Goal: Check status: Check status

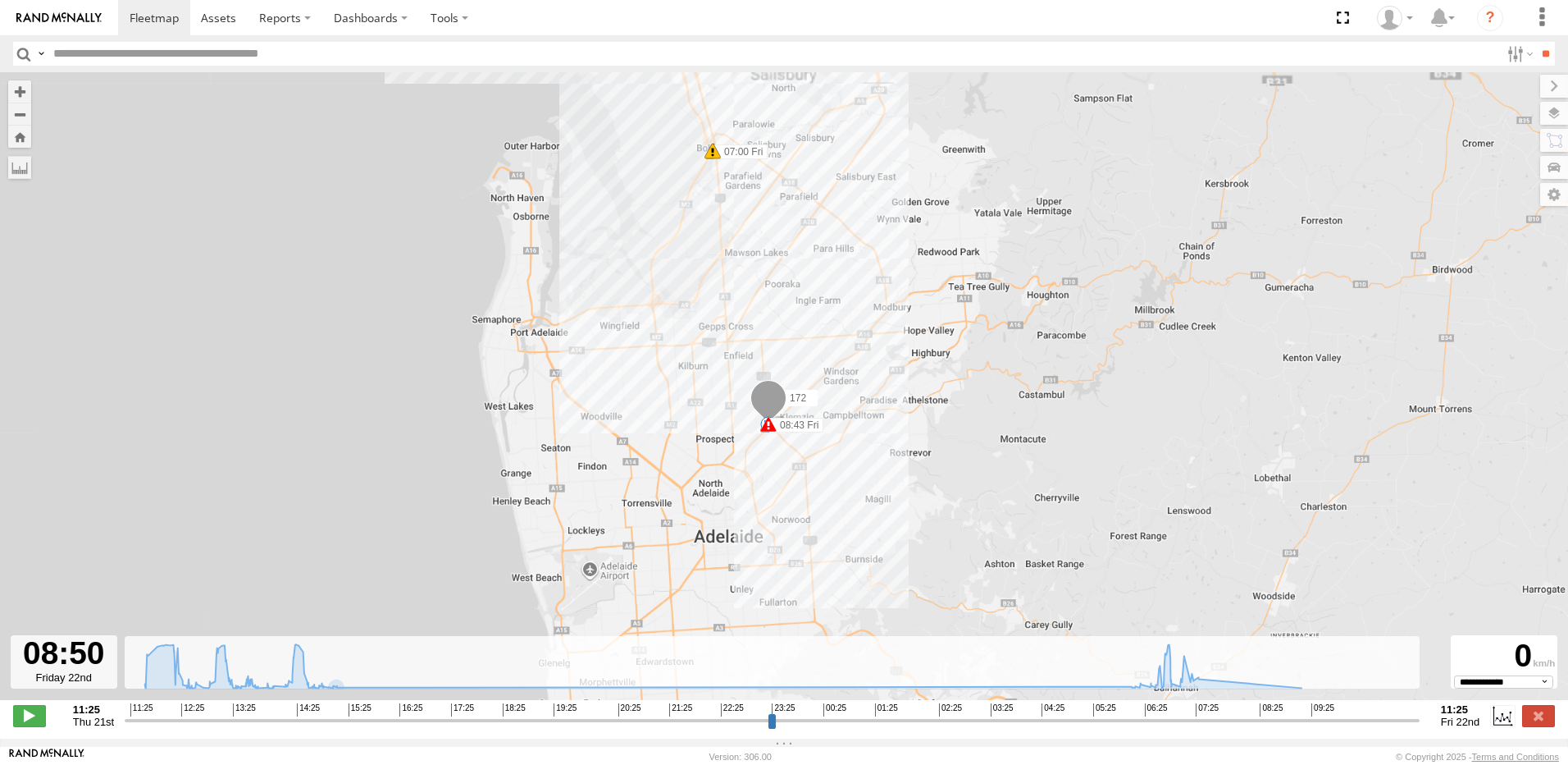
select select "**********"
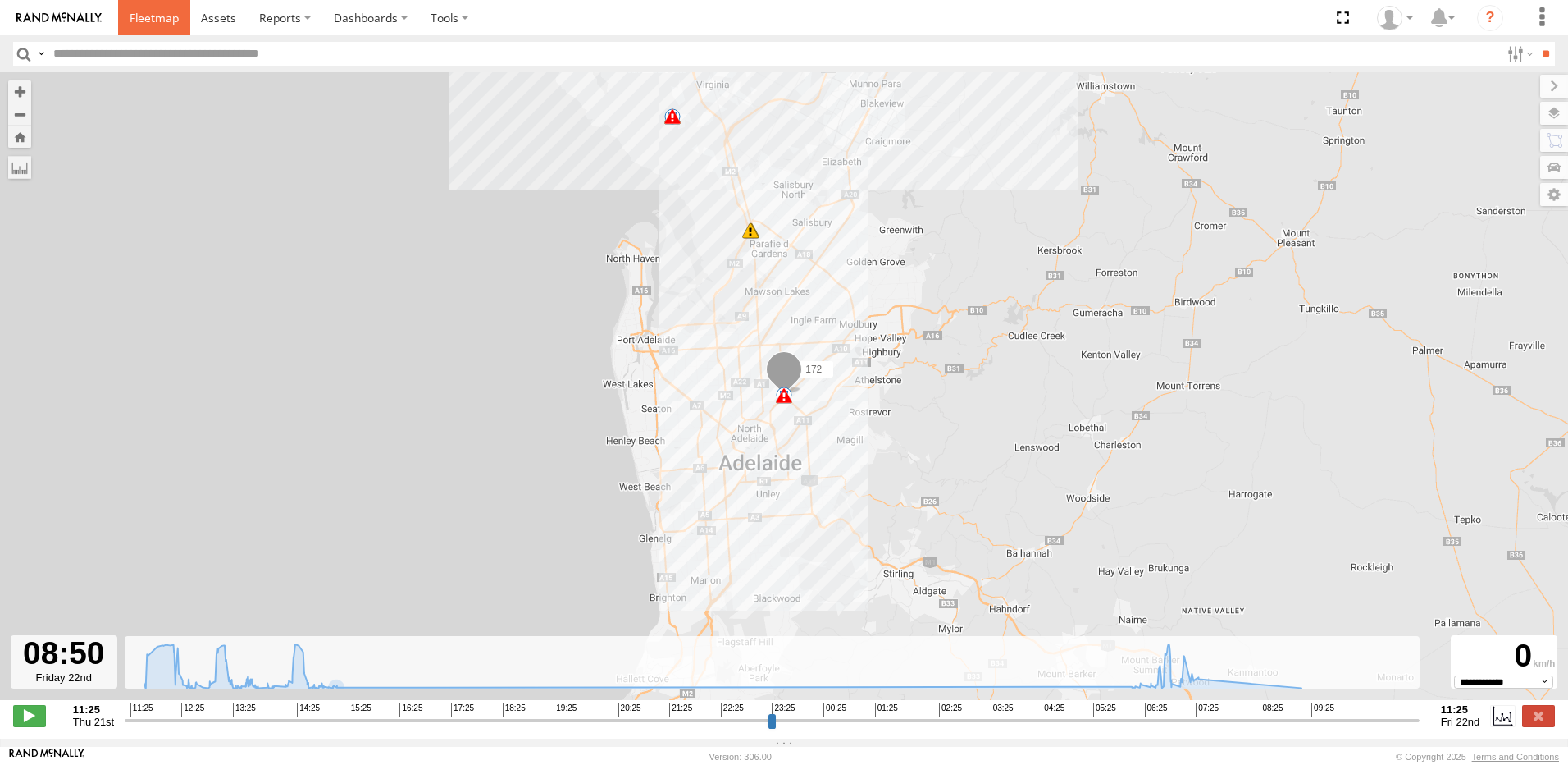
click at [152, 16] on span at bounding box center [153, 18] width 49 height 16
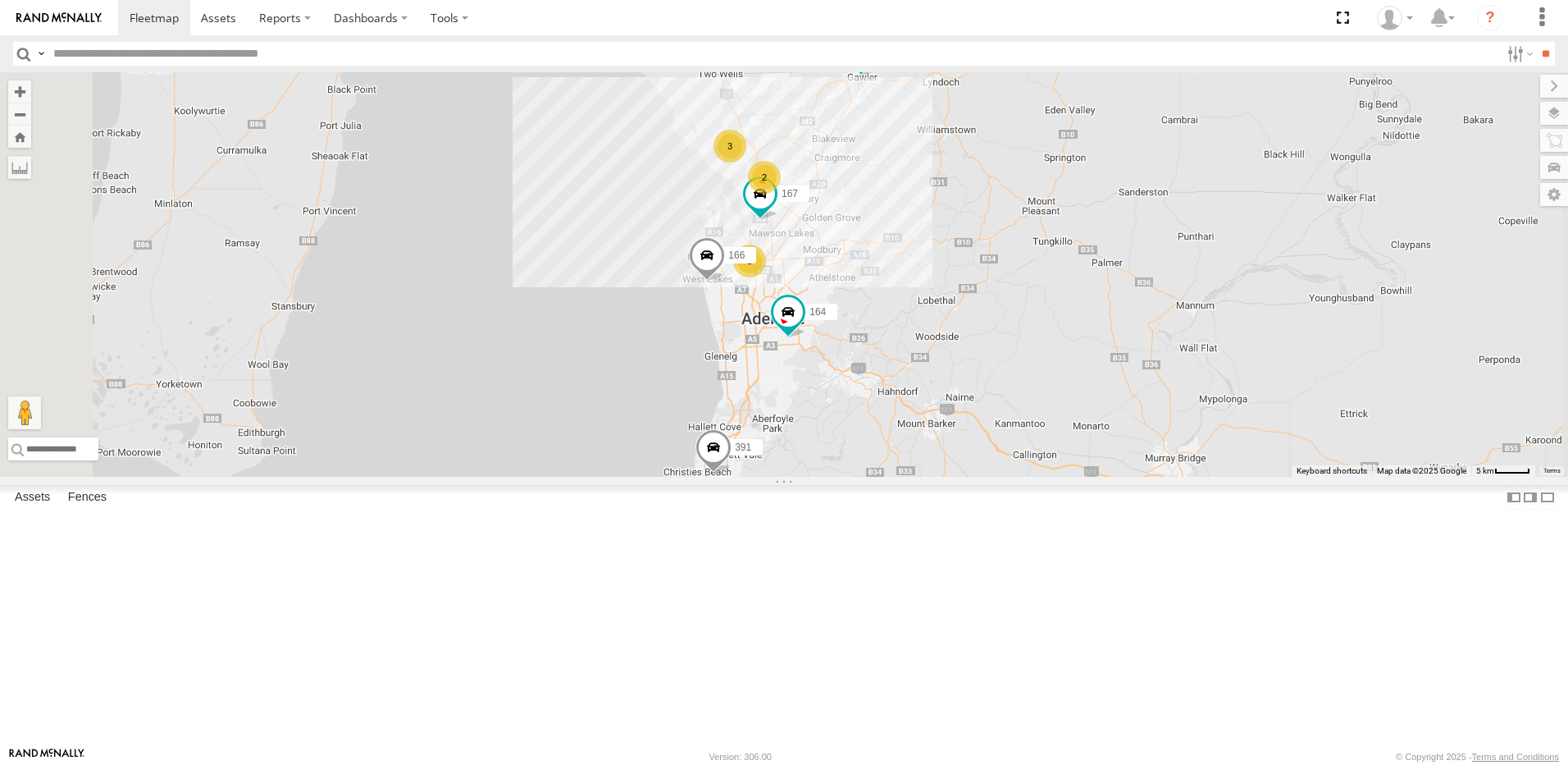
click at [0, 0] on span at bounding box center [0, 0] width 0 height 0
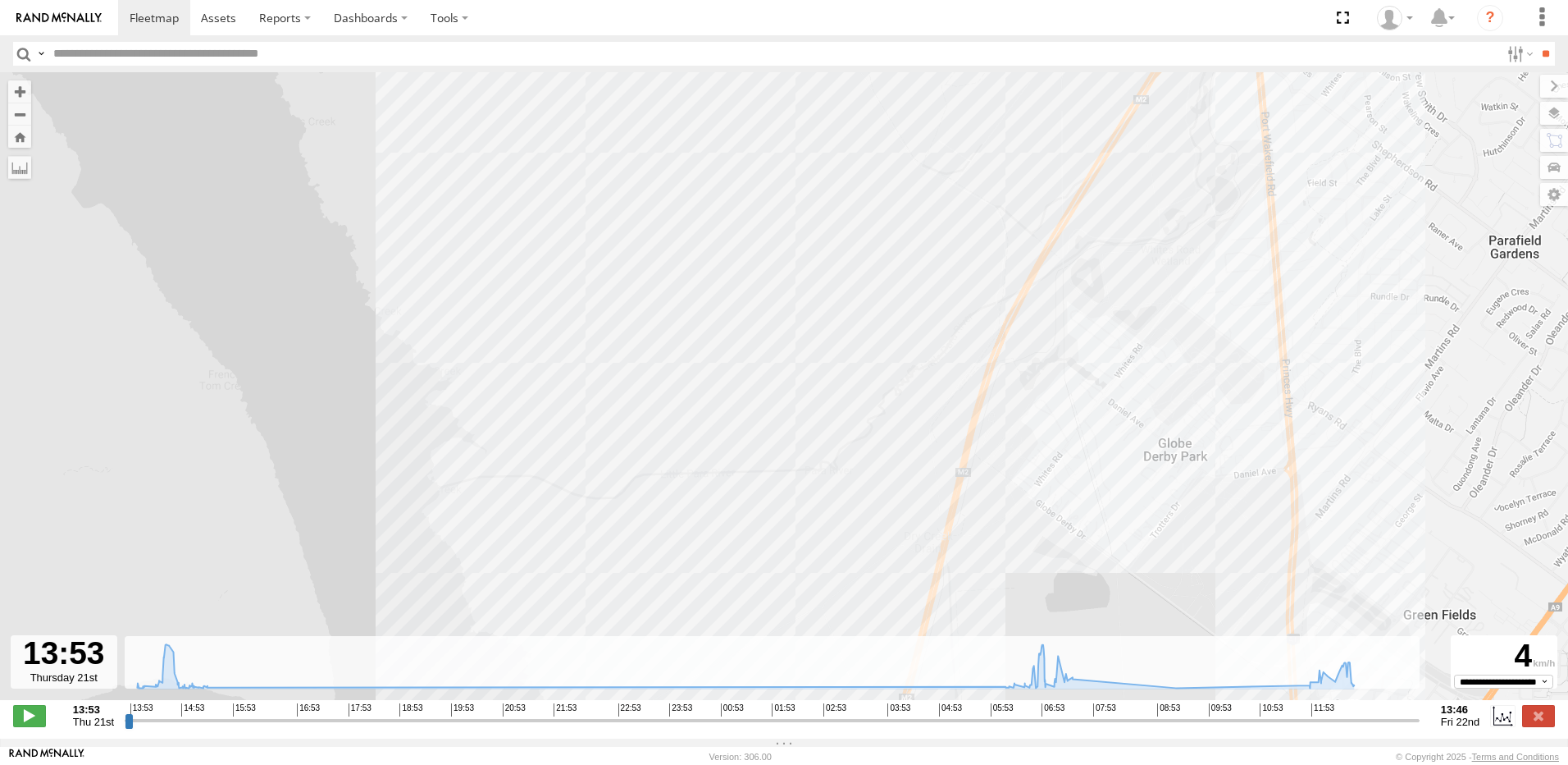
drag, startPoint x: 642, startPoint y: 499, endPoint x: 748, endPoint y: 328, distance: 201.2
click at [721, 369] on div "172 15:31 Thu 16:24 Thu 17:19 Thu 06:09 Fri 06:58 Fri 07:00 Fri 07:35 Fri 08:07…" at bounding box center [784, 395] width 1568 height 645
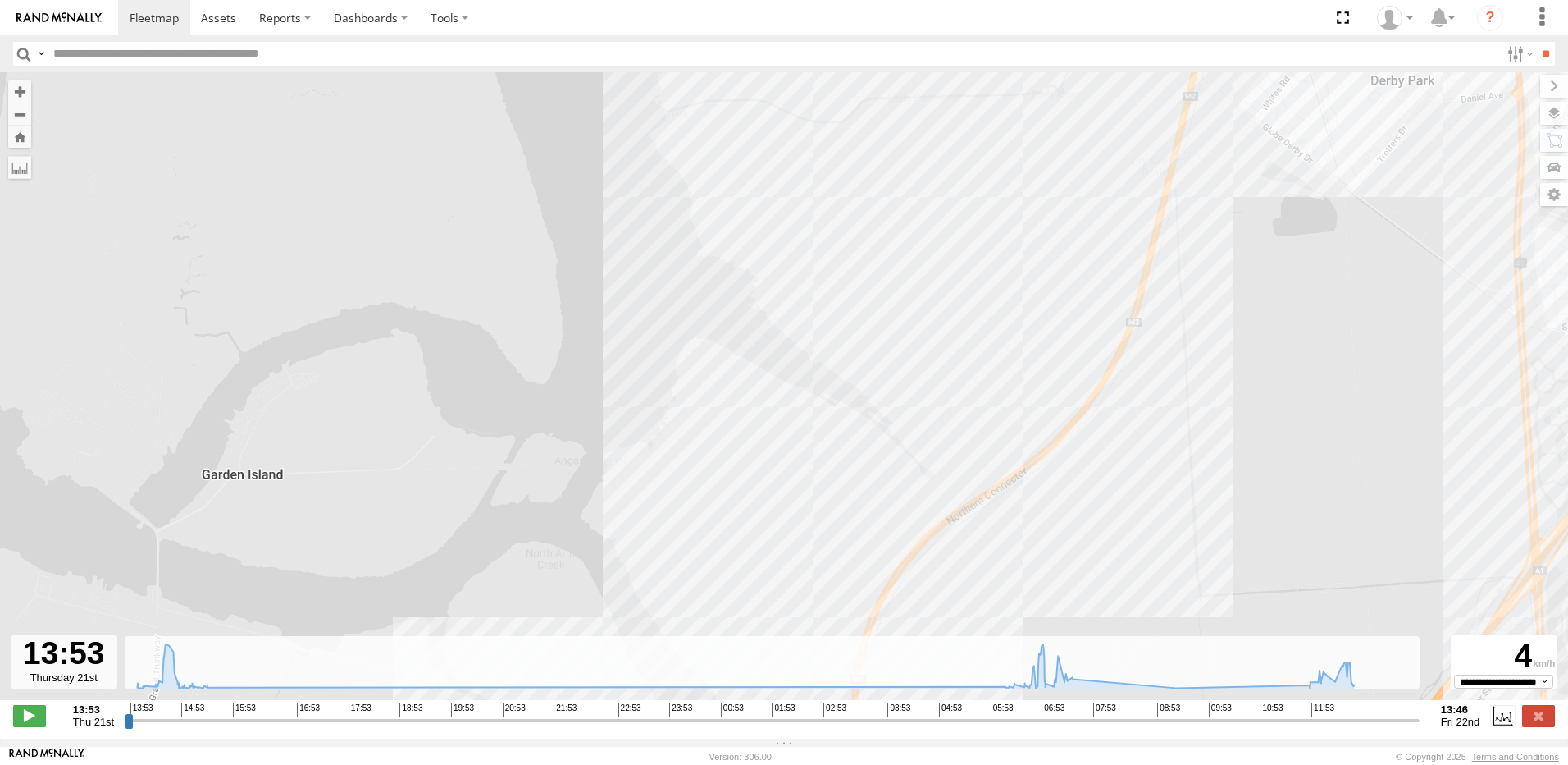
drag, startPoint x: 852, startPoint y: 414, endPoint x: 906, endPoint y: 315, distance: 112.8
click at [886, 367] on div "172 15:31 Thu 16:24 Thu 17:19 Thu 06:09 Fri 06:58 Fri 07:00 Fri 07:35 Fri 08:07…" at bounding box center [784, 395] width 1568 height 645
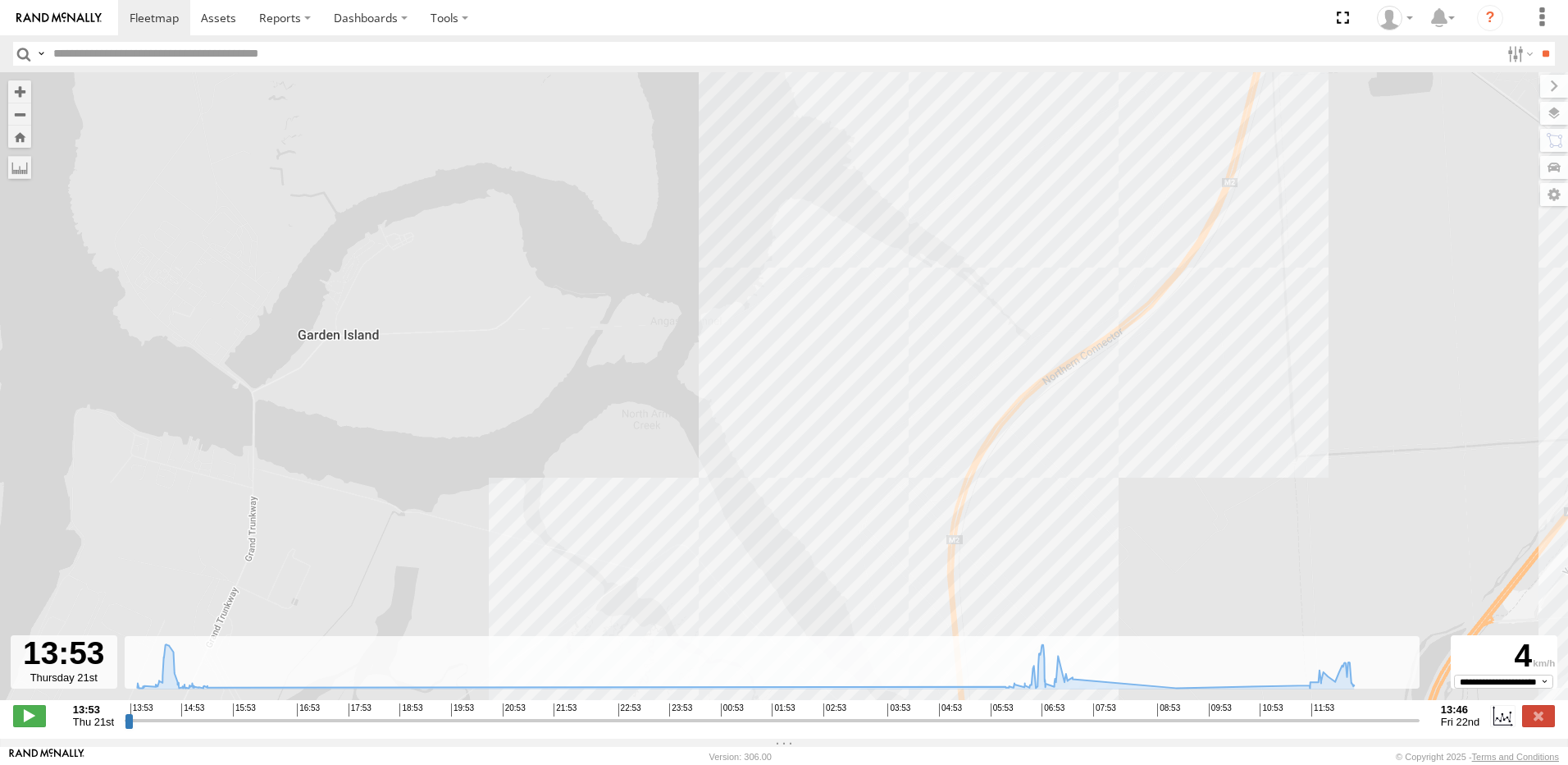
drag, startPoint x: 896, startPoint y: 435, endPoint x: 922, endPoint y: 272, distance: 165.1
click at [920, 276] on div "172 15:31 Thu 16:24 Thu 17:19 Thu 06:09 Fri 06:58 Fri 07:00 Fri 07:35 Fri 08:07…" at bounding box center [784, 395] width 1568 height 645
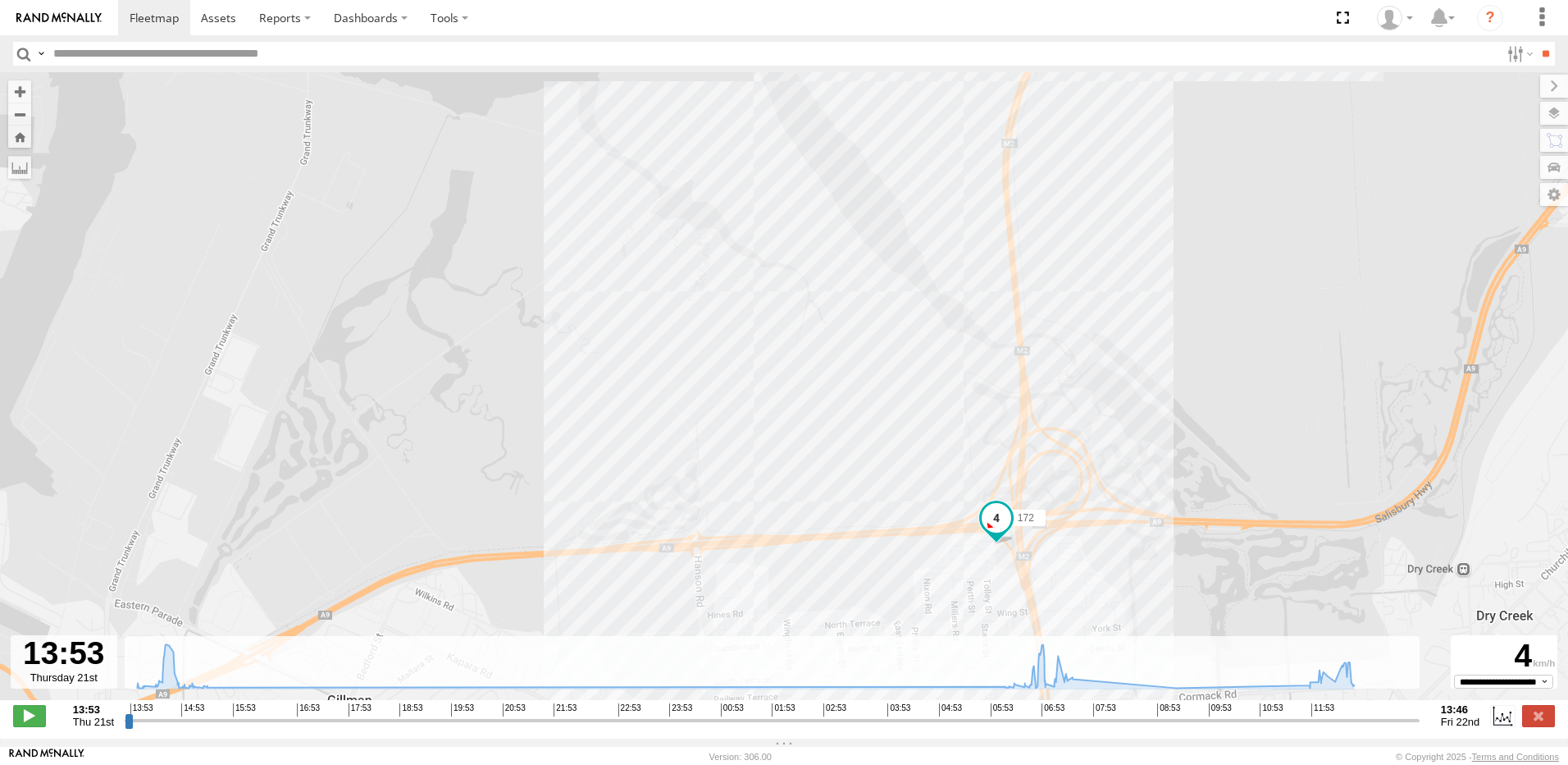
drag, startPoint x: 935, startPoint y: 399, endPoint x: 940, endPoint y: 304, distance: 95.1
click at [939, 331] on div "172 15:31 Thu 16:24 Thu 17:19 Thu 06:09 Fri 06:58 Fri 07:00 Fri 07:35 Fri 08:07…" at bounding box center [784, 395] width 1568 height 645
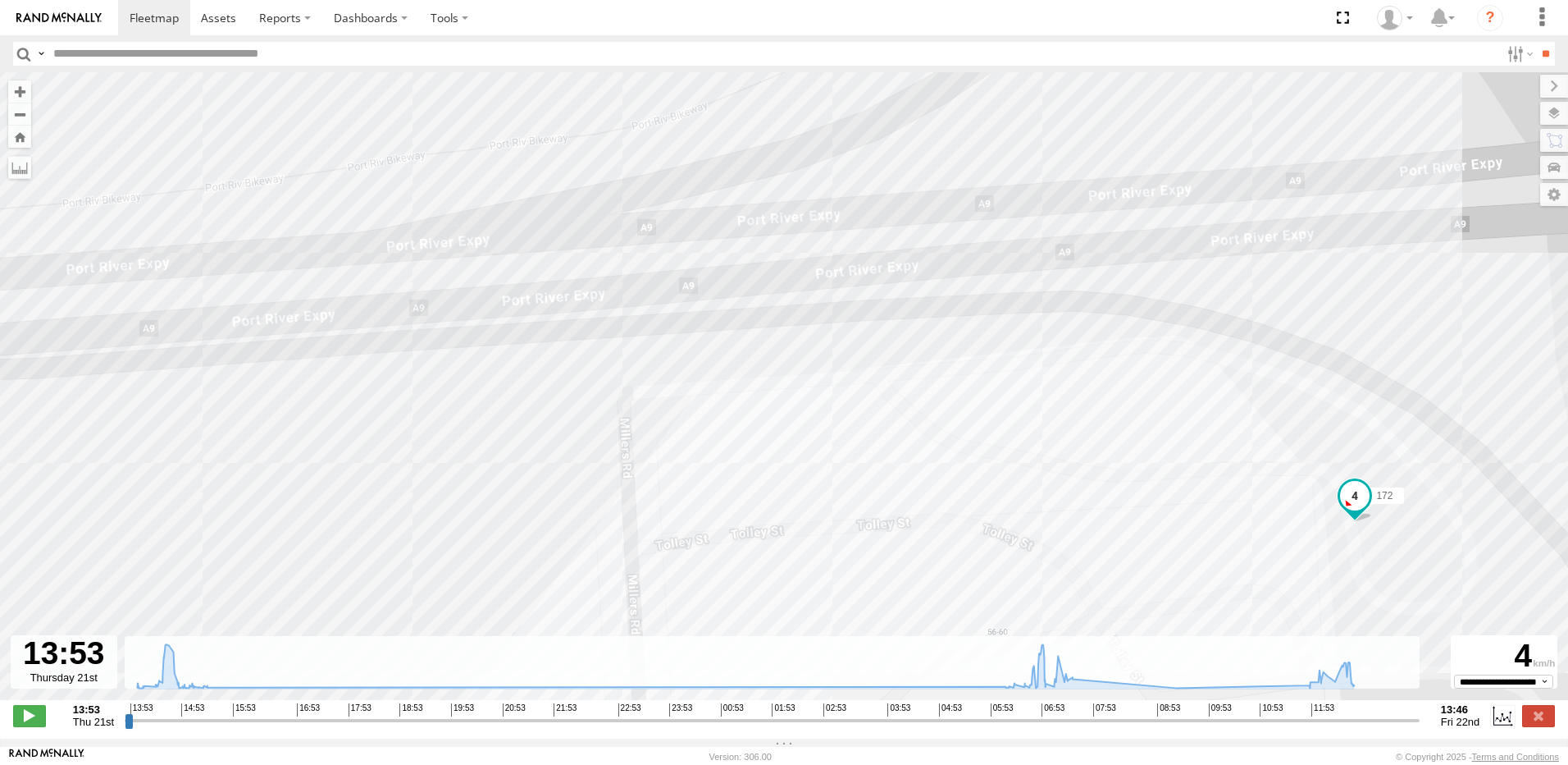
drag, startPoint x: 1232, startPoint y: 451, endPoint x: 1161, endPoint y: 448, distance: 71.1
click at [1161, 448] on div "172 15:31 Thu 16:24 Thu 17:19 Thu 06:09 Fri 06:58 Fri 07:00 Fri 07:35 Fri 08:07…" at bounding box center [784, 395] width 1568 height 645
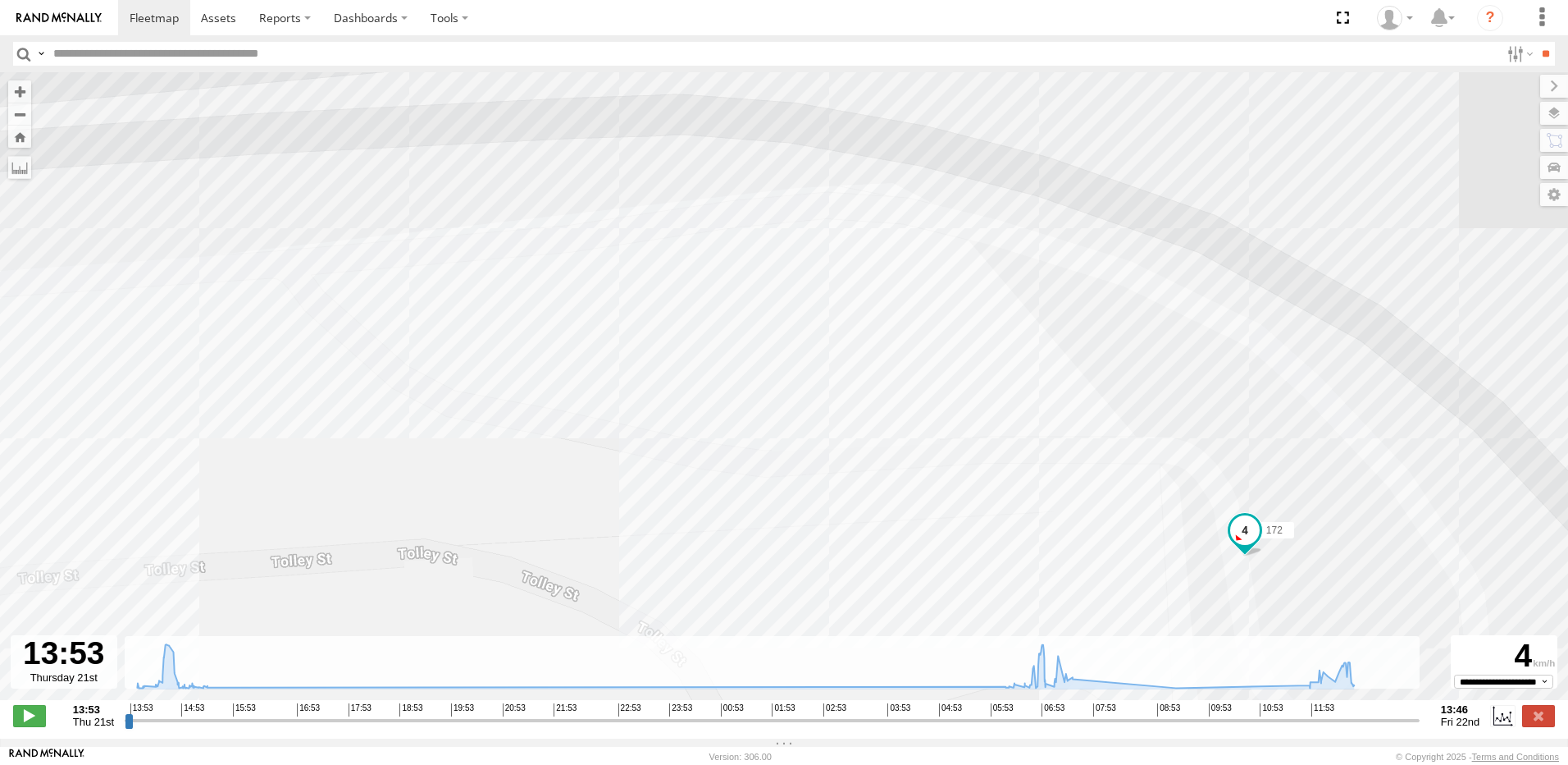
click at [1138, 475] on div "172 15:31 Thu 16:24 Thu 17:19 Thu 06:09 Fri 06:58 Fri 07:00 Fri 07:35 Fri 08:07…" at bounding box center [784, 395] width 1568 height 645
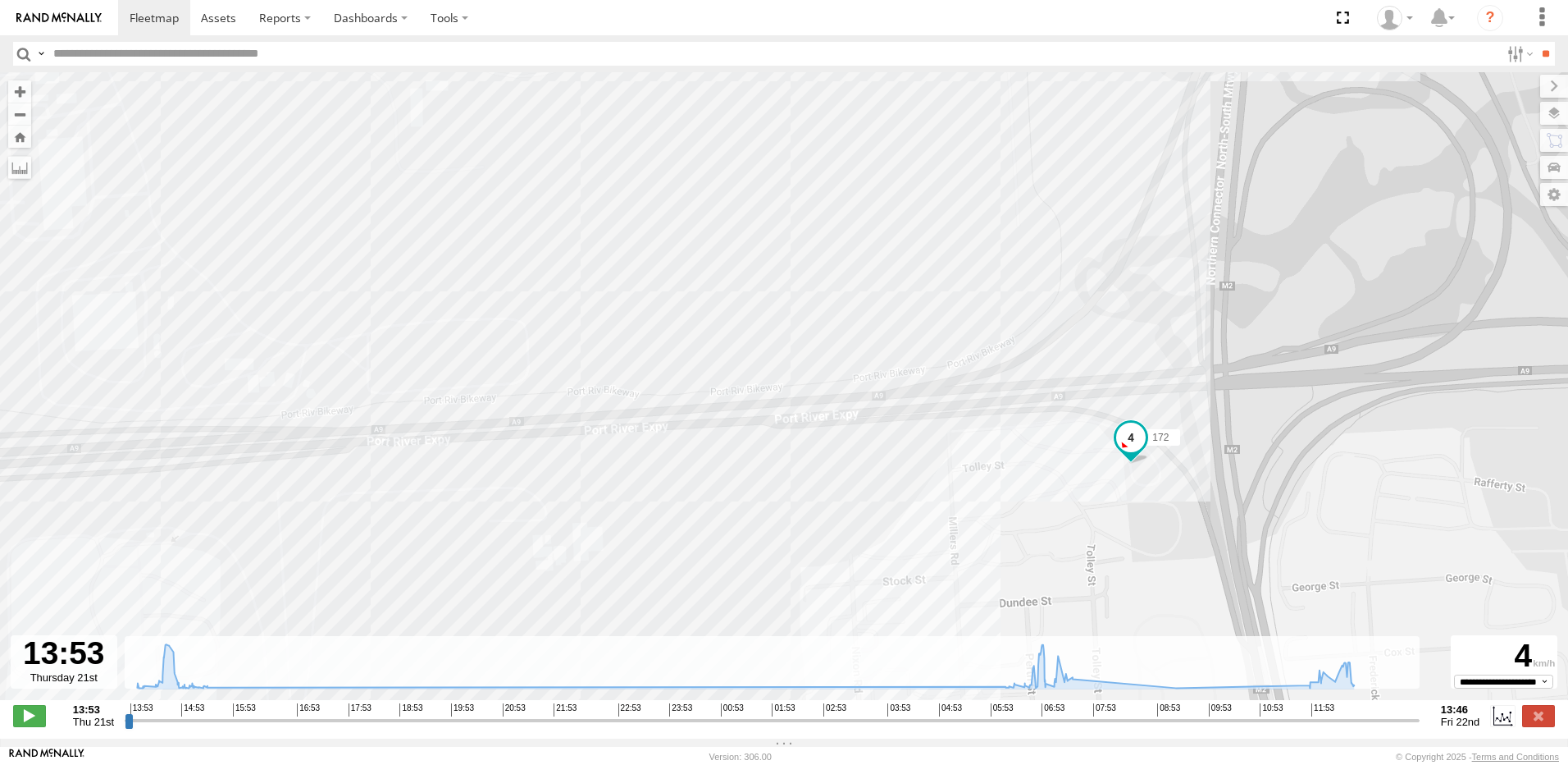
drag, startPoint x: 1030, startPoint y: 515, endPoint x: 1033, endPoint y: 368, distance: 147.0
click at [1033, 416] on div "172 15:31 Thu 16:24 Thu 17:19 Thu 06:09 Fri 06:58 Fri 07:00 Fri 07:35 Fri 08:07…" at bounding box center [784, 395] width 1568 height 645
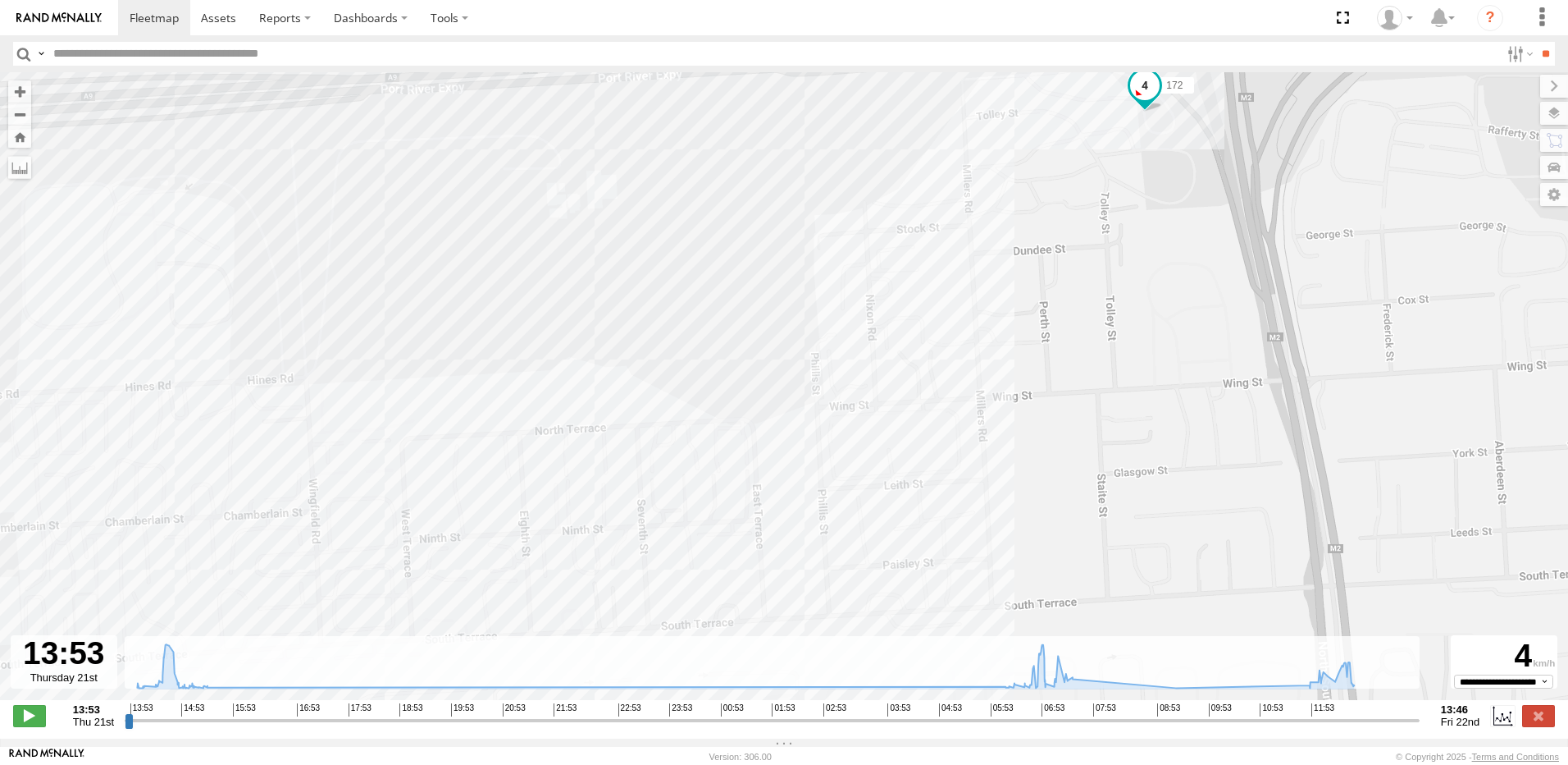
drag, startPoint x: 1086, startPoint y: 537, endPoint x: 1115, endPoint y: 360, distance: 179.4
click at [1103, 409] on div "172 15:31 Thu 16:24 Thu 17:19 Thu 06:09 Fri 06:58 Fri 07:00 Fri 07:35 Fri 08:07…" at bounding box center [784, 395] width 1568 height 645
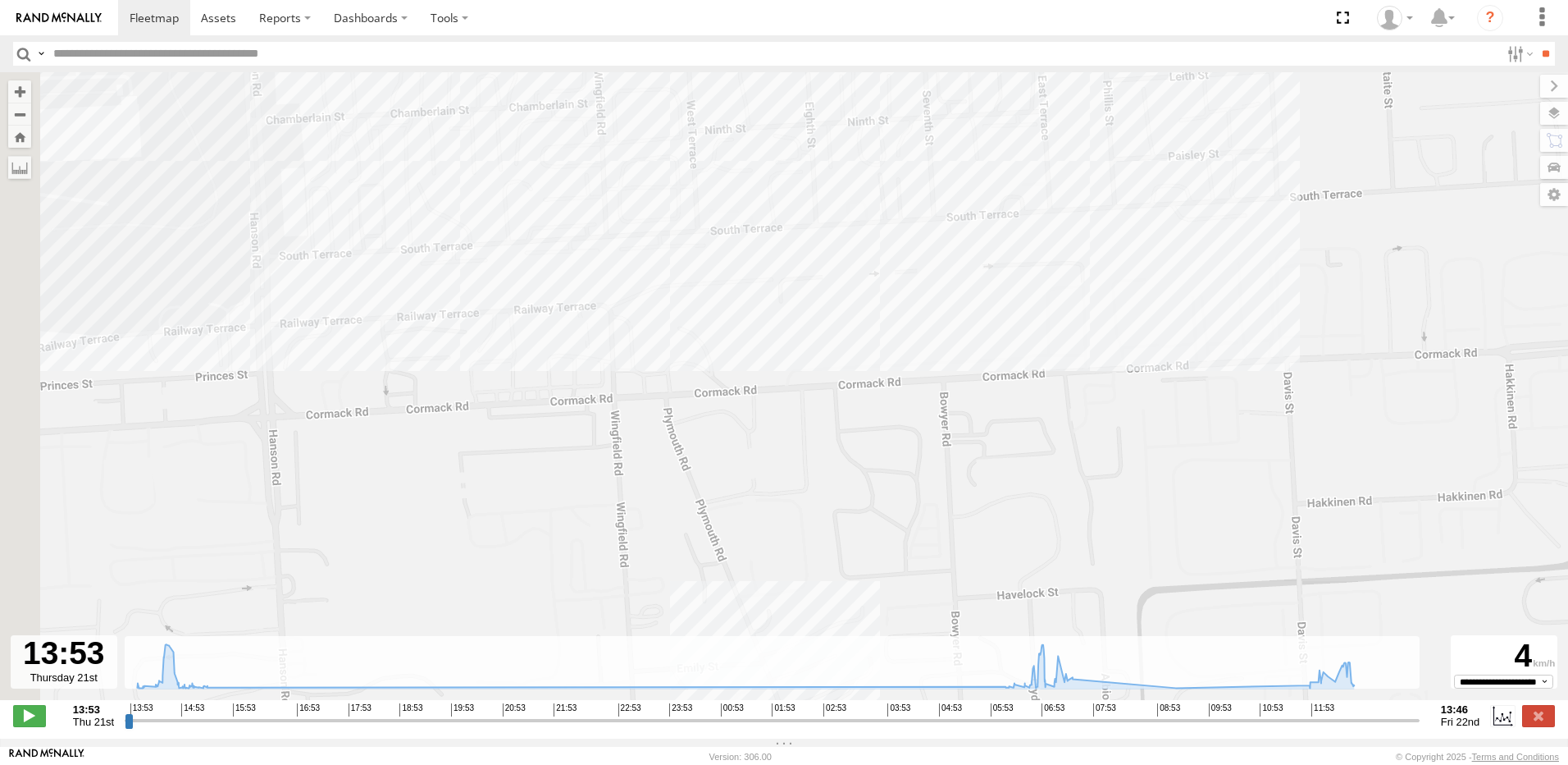
drag, startPoint x: 606, startPoint y: 348, endPoint x: 839, endPoint y: 348, distance: 233.0
click at [839, 348] on div "172 15:31 Thu 16:24 Thu 17:19 Thu 06:09 Fri 06:58 Fri 07:00 Fri 07:35 Fri 08:07…" at bounding box center [784, 395] width 1568 height 645
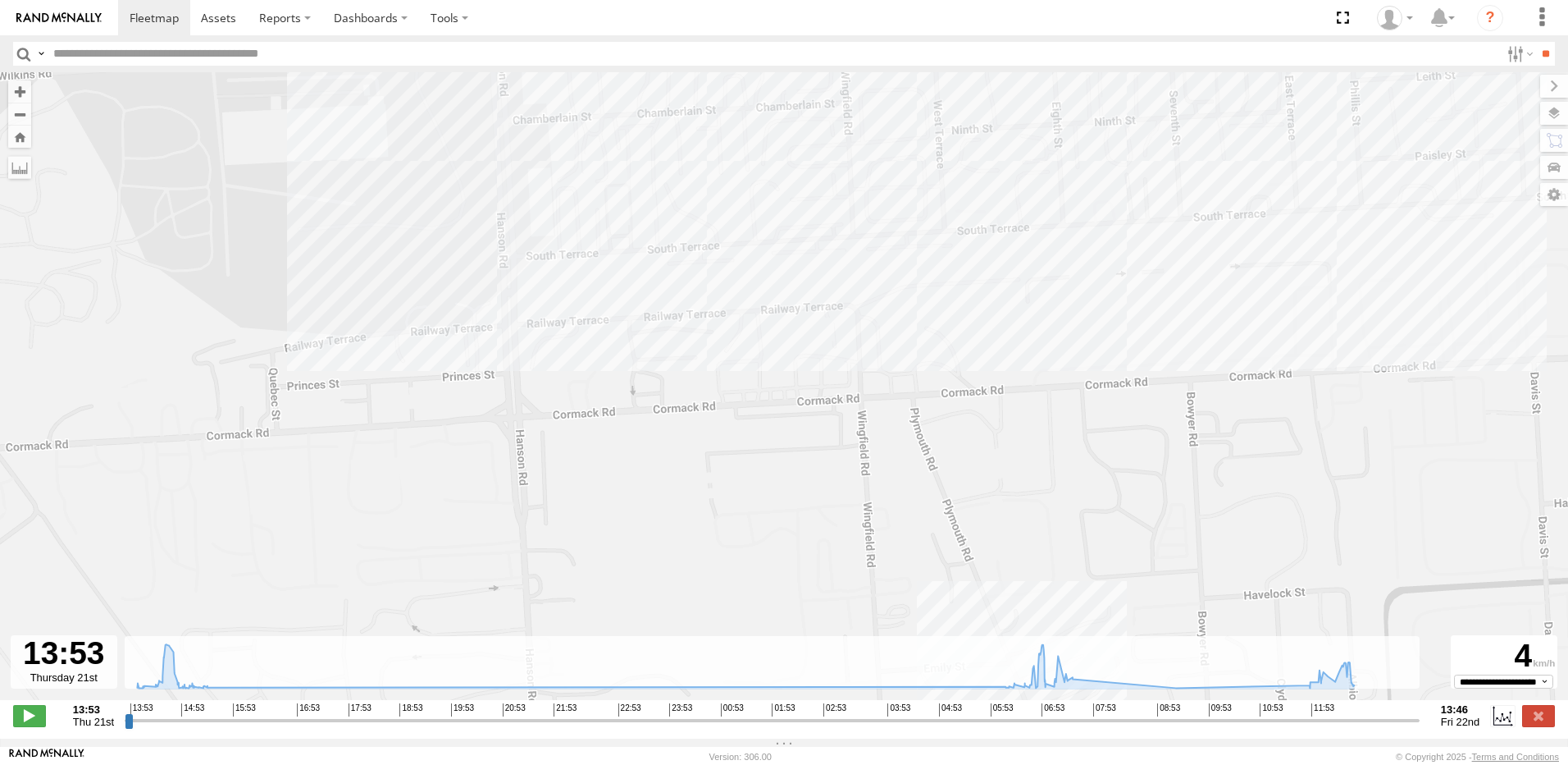
drag, startPoint x: 815, startPoint y: 292, endPoint x: 839, endPoint y: 415, distance: 125.3
click at [839, 414] on div "172 15:31 Thu 16:24 Thu 17:19 Thu 06:09 Fri 06:58 Fri 07:00 Fri 07:35 Fri 08:07…" at bounding box center [784, 395] width 1568 height 645
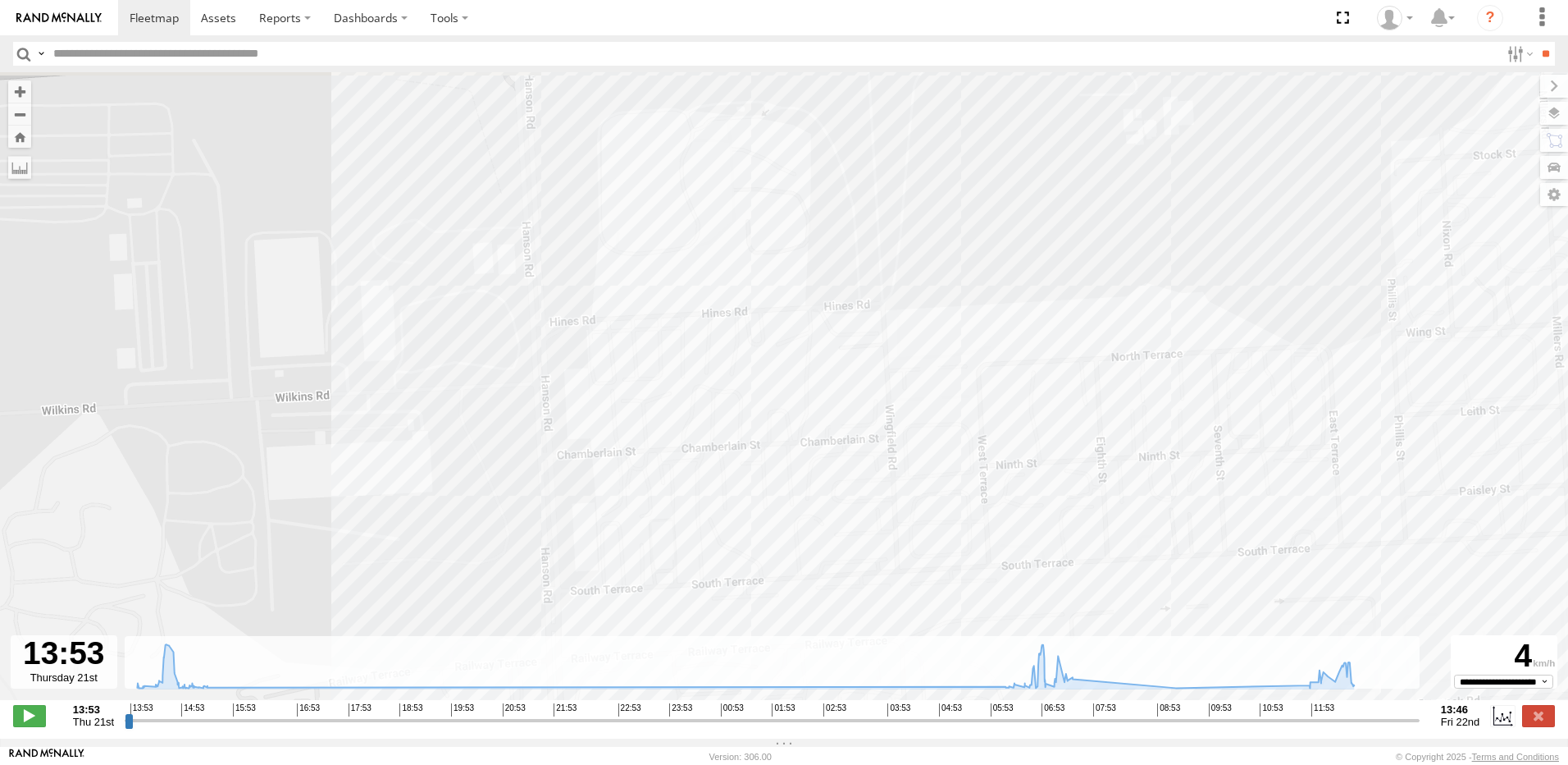
click at [844, 443] on div "172 15:31 Thu 16:24 Thu 17:19 Thu 06:09 Fri 06:58 Fri 07:00 Fri 07:35 Fri 08:07…" at bounding box center [784, 395] width 1568 height 645
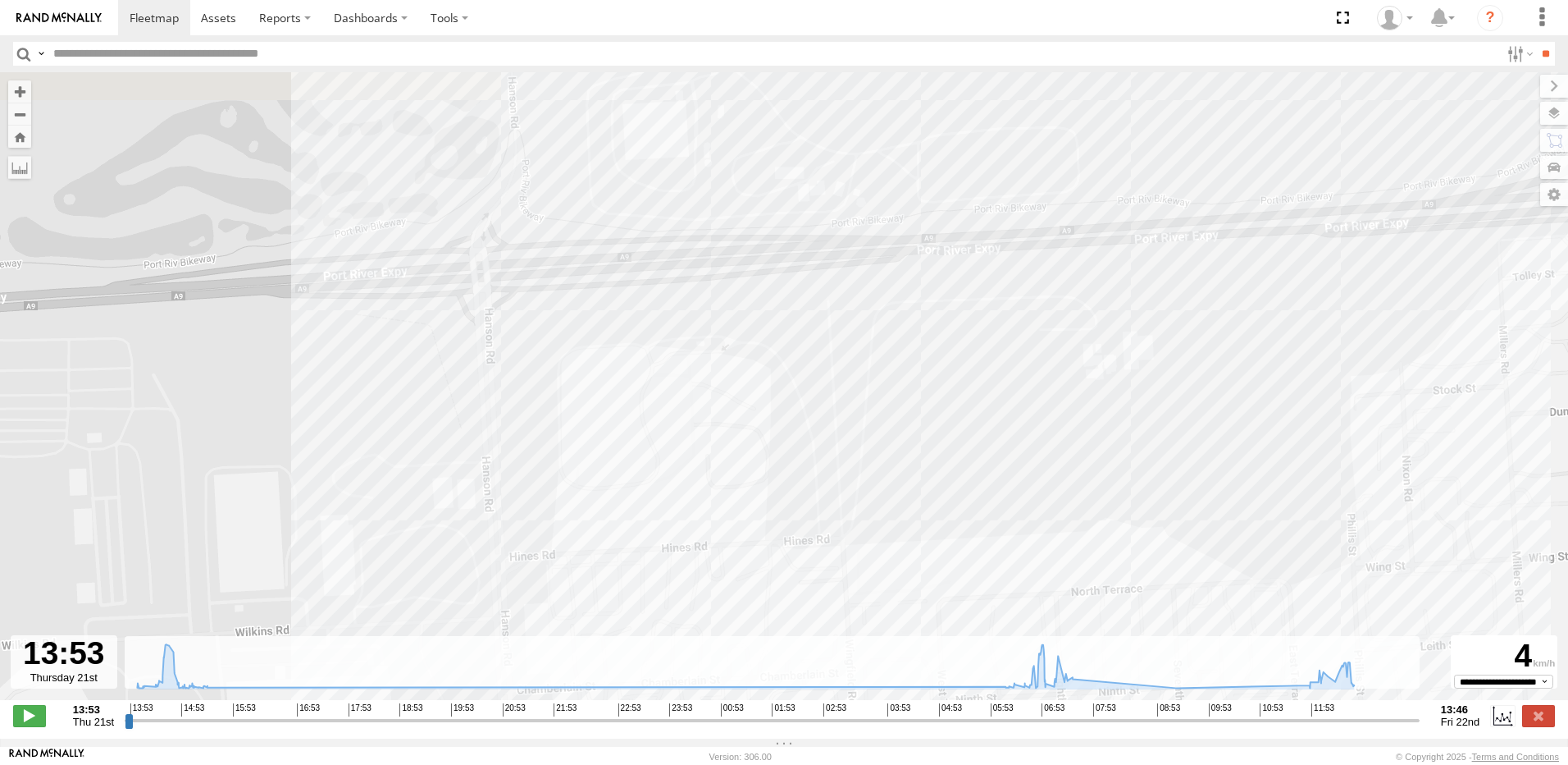
drag, startPoint x: 893, startPoint y: 372, endPoint x: 842, endPoint y: 470, distance: 110.5
click at [842, 493] on div "172 15:31 Thu 16:24 Thu 17:19 Thu 06:09 Fri 06:58 Fri 07:00 Fri 07:35 Fri 08:07…" at bounding box center [784, 395] width 1568 height 645
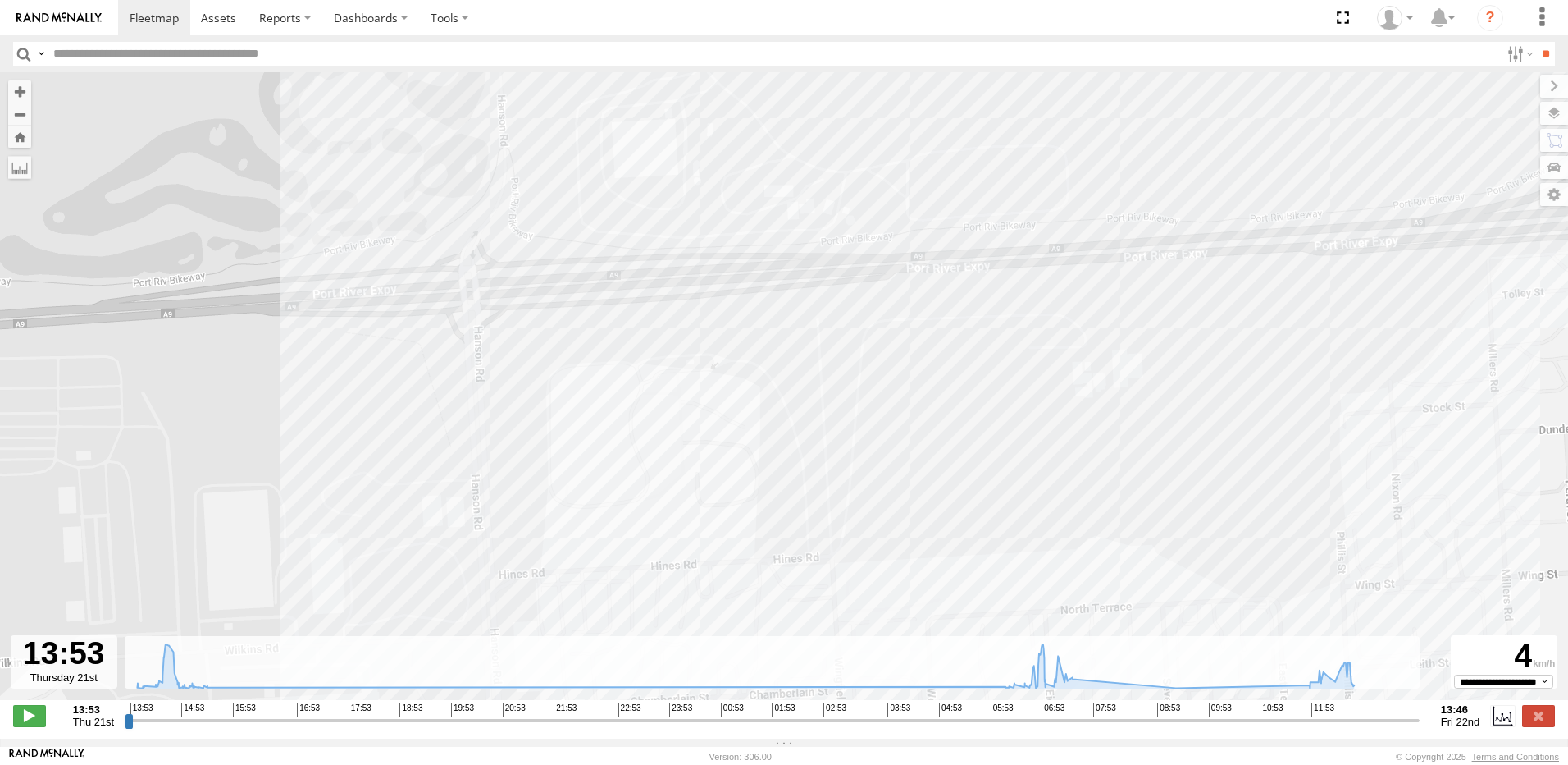
drag, startPoint x: 1257, startPoint y: 414, endPoint x: 893, endPoint y: 469, distance: 368.1
click at [915, 475] on div "172 15:31 Thu 16:24 Thu 17:19 Thu 06:09 Fri 06:58 Fri 07:00 Fri 07:35 Fri 08:07…" at bounding box center [784, 395] width 1568 height 645
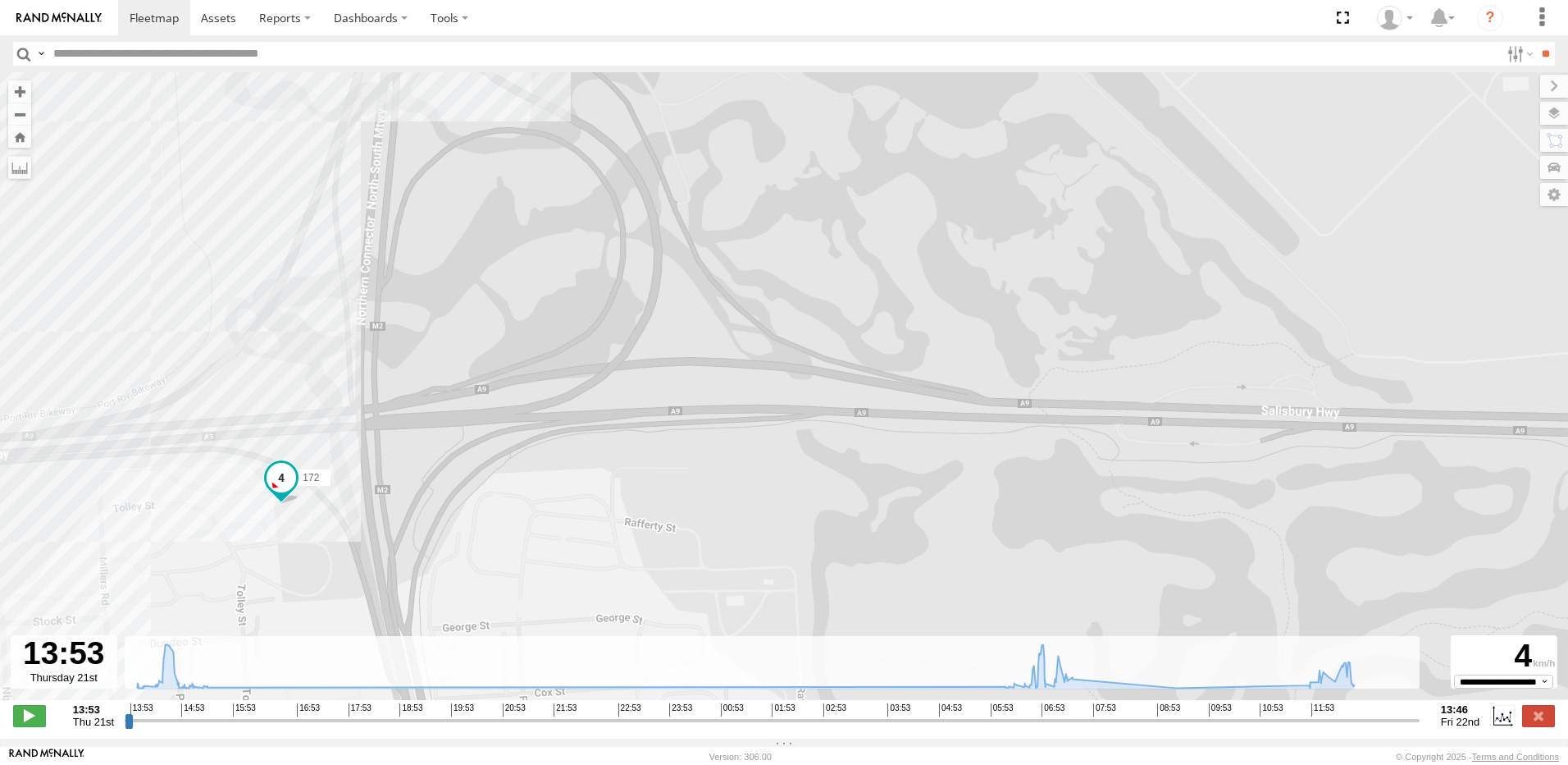
drag, startPoint x: 637, startPoint y: 366, endPoint x: 664, endPoint y: 466, distance: 103.6
click at [664, 464] on div "172 15:31 Thu 16:24 Thu 17:19 Thu 06:09 Fri 06:58 Fri 07:00 Fri 07:35 Fri 08:07…" at bounding box center [784, 395] width 1568 height 645
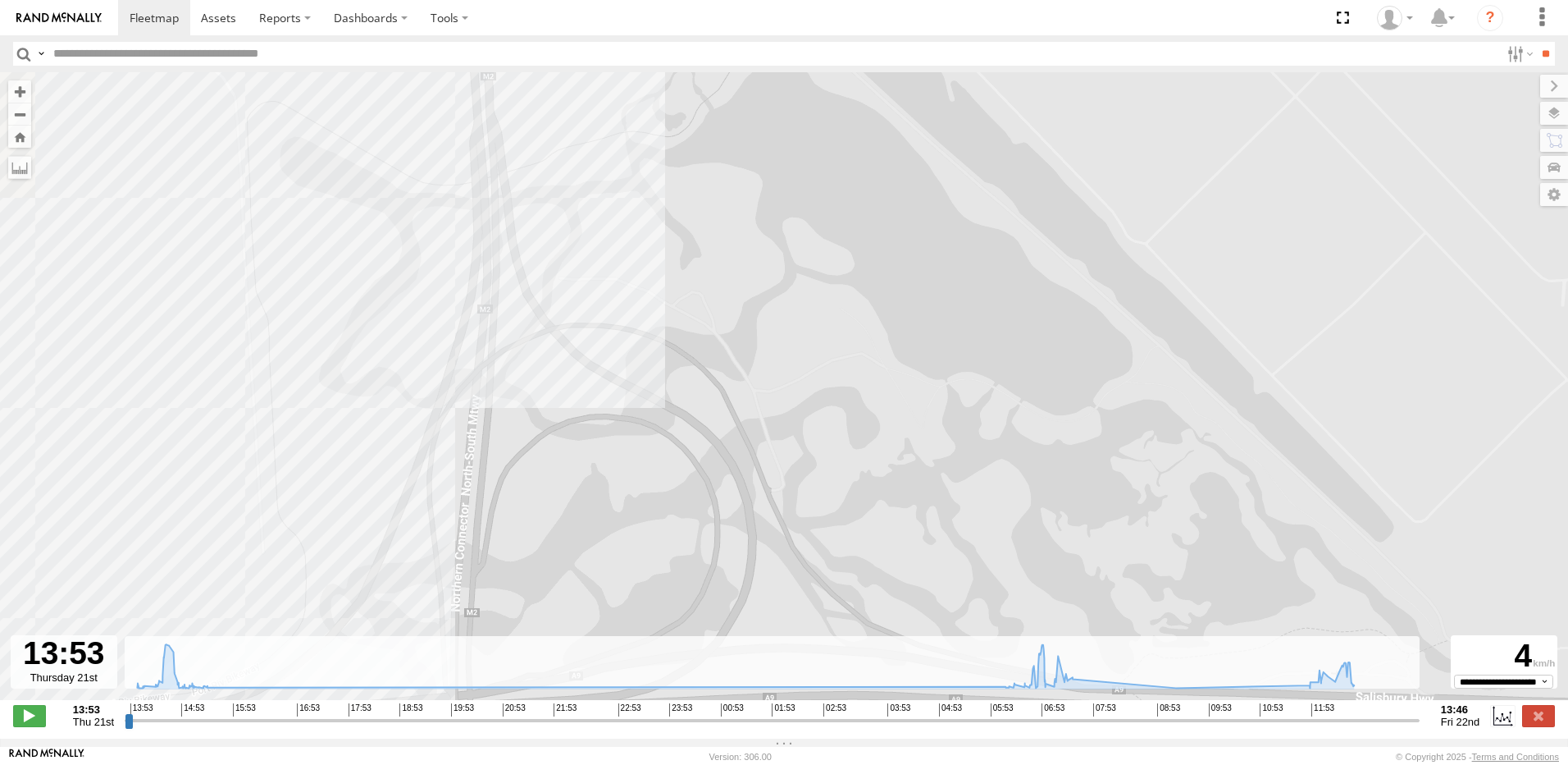
drag, startPoint x: 718, startPoint y: 529, endPoint x: 722, endPoint y: 540, distance: 11.7
click at [722, 540] on div "172 15:31 Thu 16:24 Thu 17:19 Thu 06:09 Fri 06:58 Fri 07:00 Fri 07:35 Fri 08:07…" at bounding box center [784, 395] width 1568 height 645
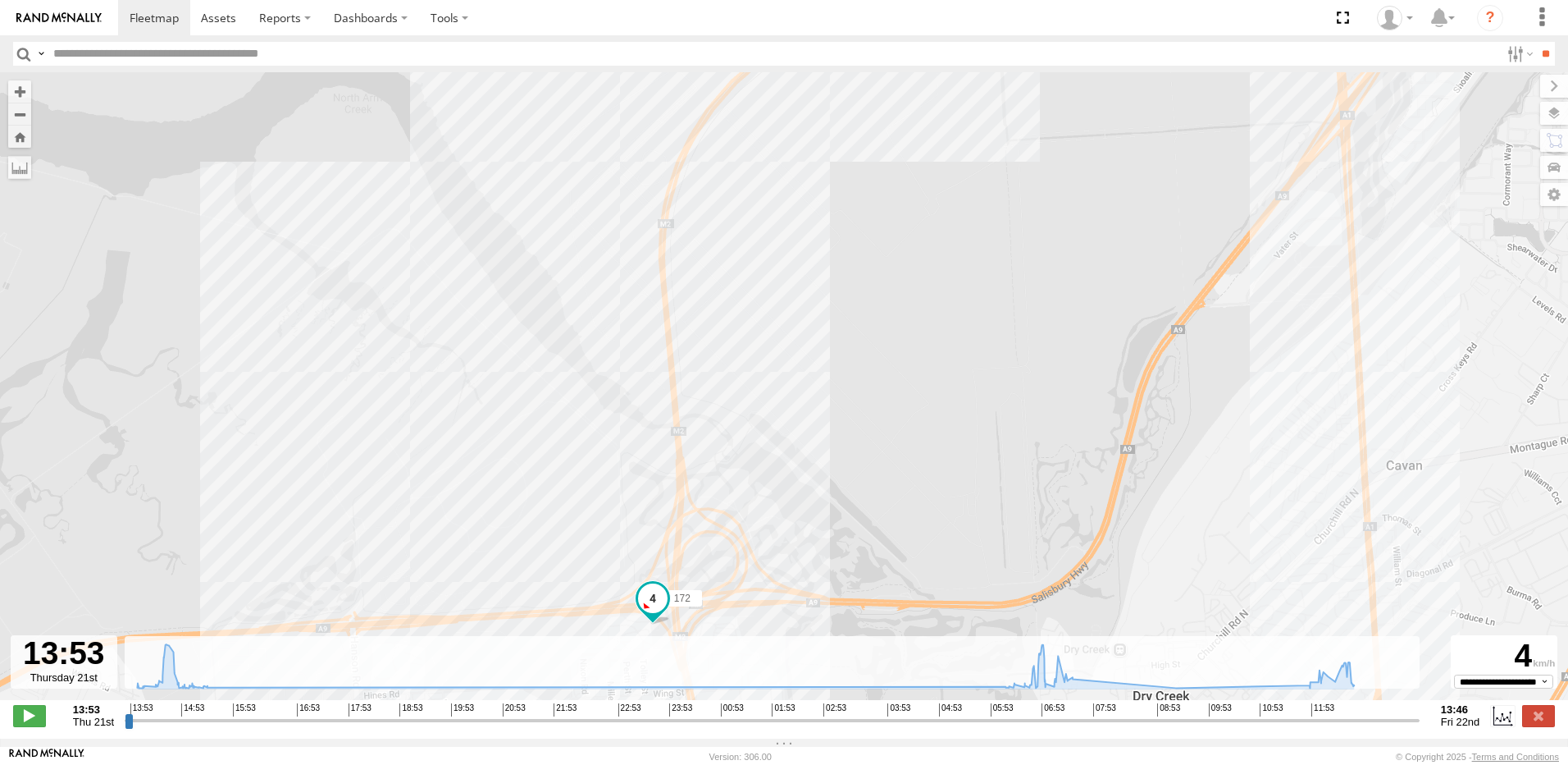
drag, startPoint x: 813, startPoint y: 376, endPoint x: 815, endPoint y: 346, distance: 30.1
click at [815, 346] on div "172 15:31 Thu 16:24 Thu 17:19 Thu 06:09 Fri 06:58 Fri 07:00 Fri 07:35 Fri 08:07…" at bounding box center [784, 395] width 1568 height 645
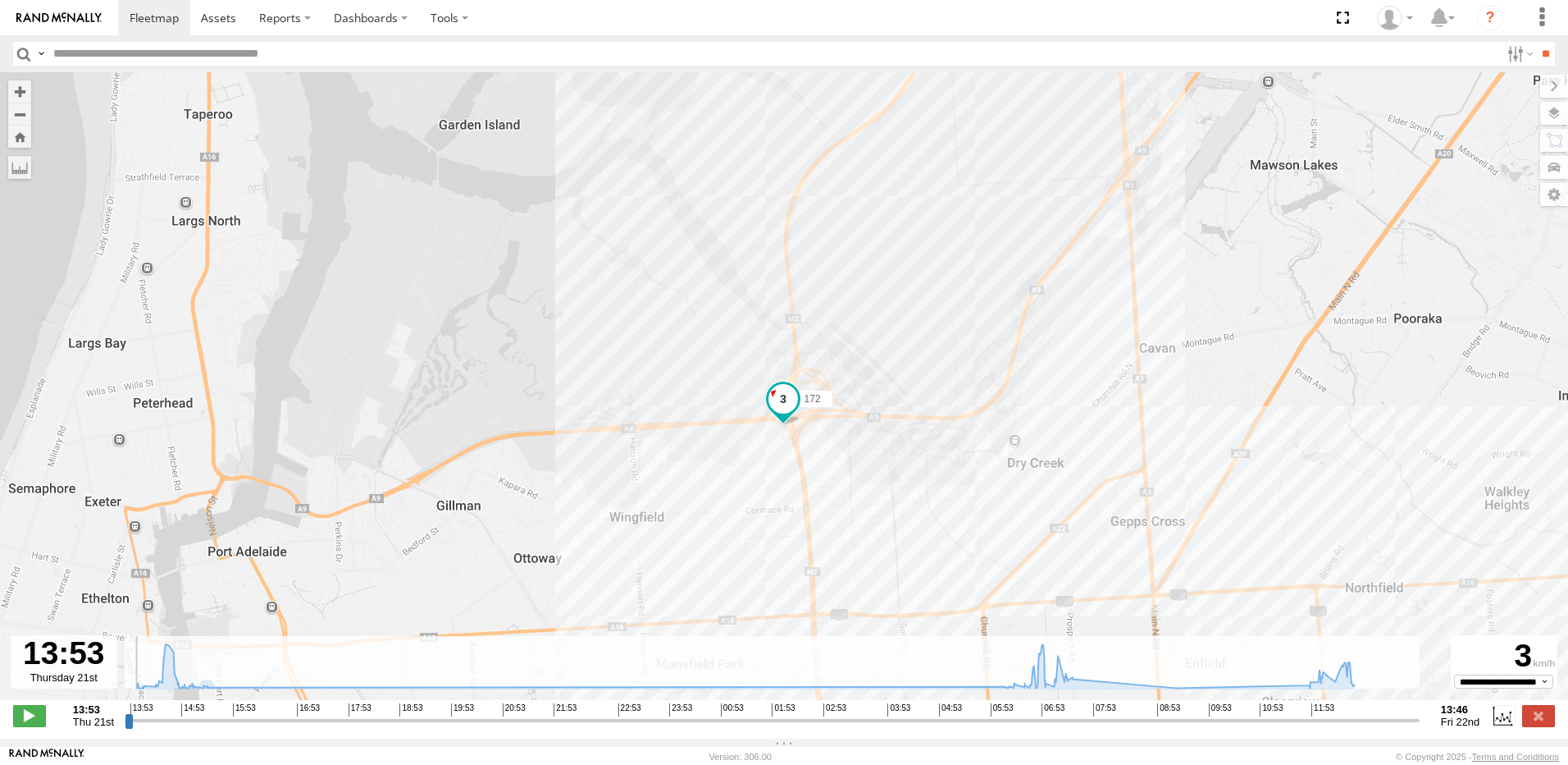
drag, startPoint x: 132, startPoint y: 727, endPoint x: 129, endPoint y: 699, distance: 28.2
click at [124, 724] on input "range" at bounding box center [772, 720] width 1295 height 16
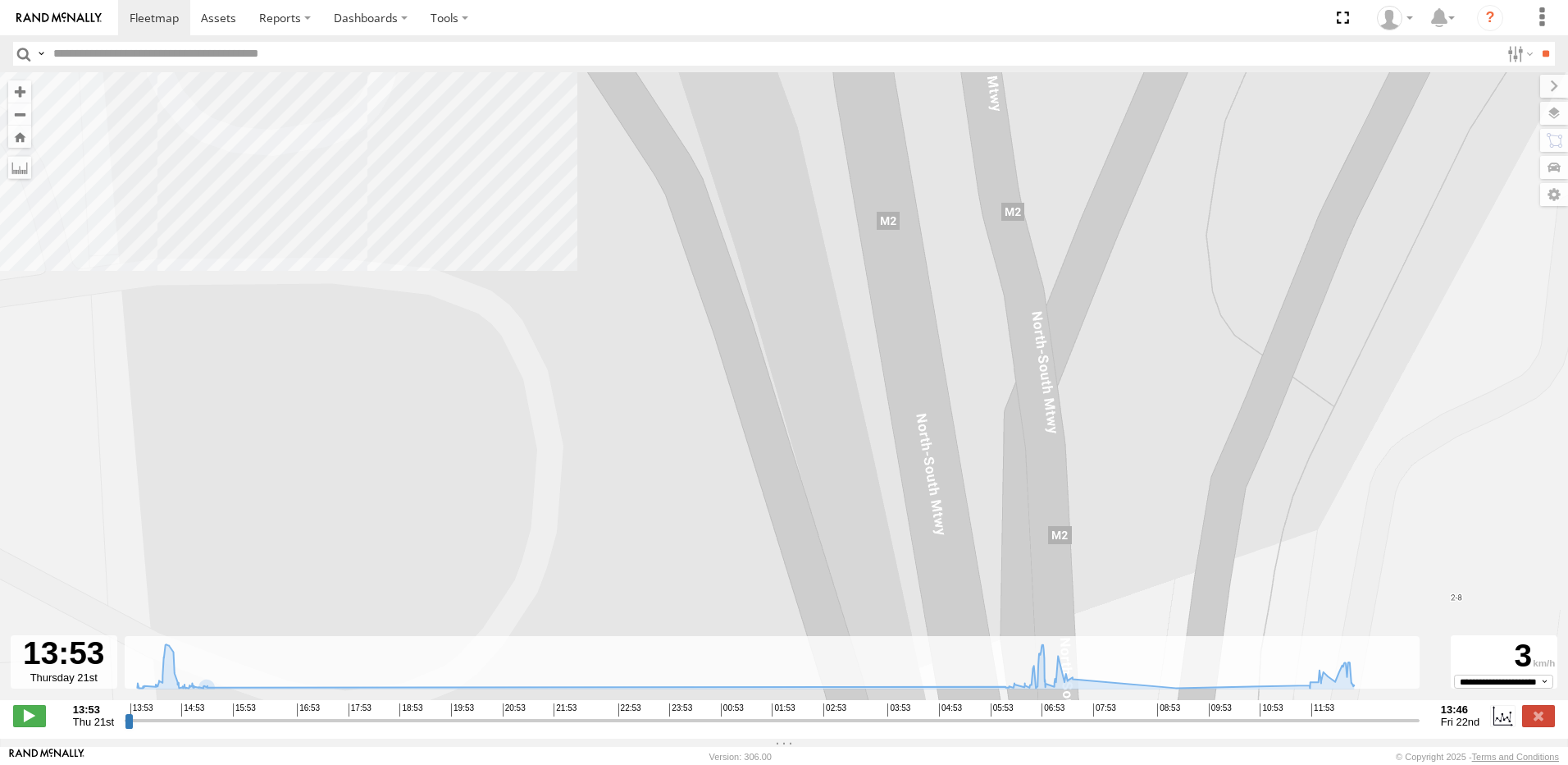
drag, startPoint x: 487, startPoint y: 343, endPoint x: 710, endPoint y: 519, distance: 284.1
click at [710, 519] on div "172 15:31 Thu 16:24 Thu 17:19 Thu 06:09 Fri 06:58 Fri 07:00 Fri 07:35 Fri 08:07…" at bounding box center [784, 395] width 1568 height 645
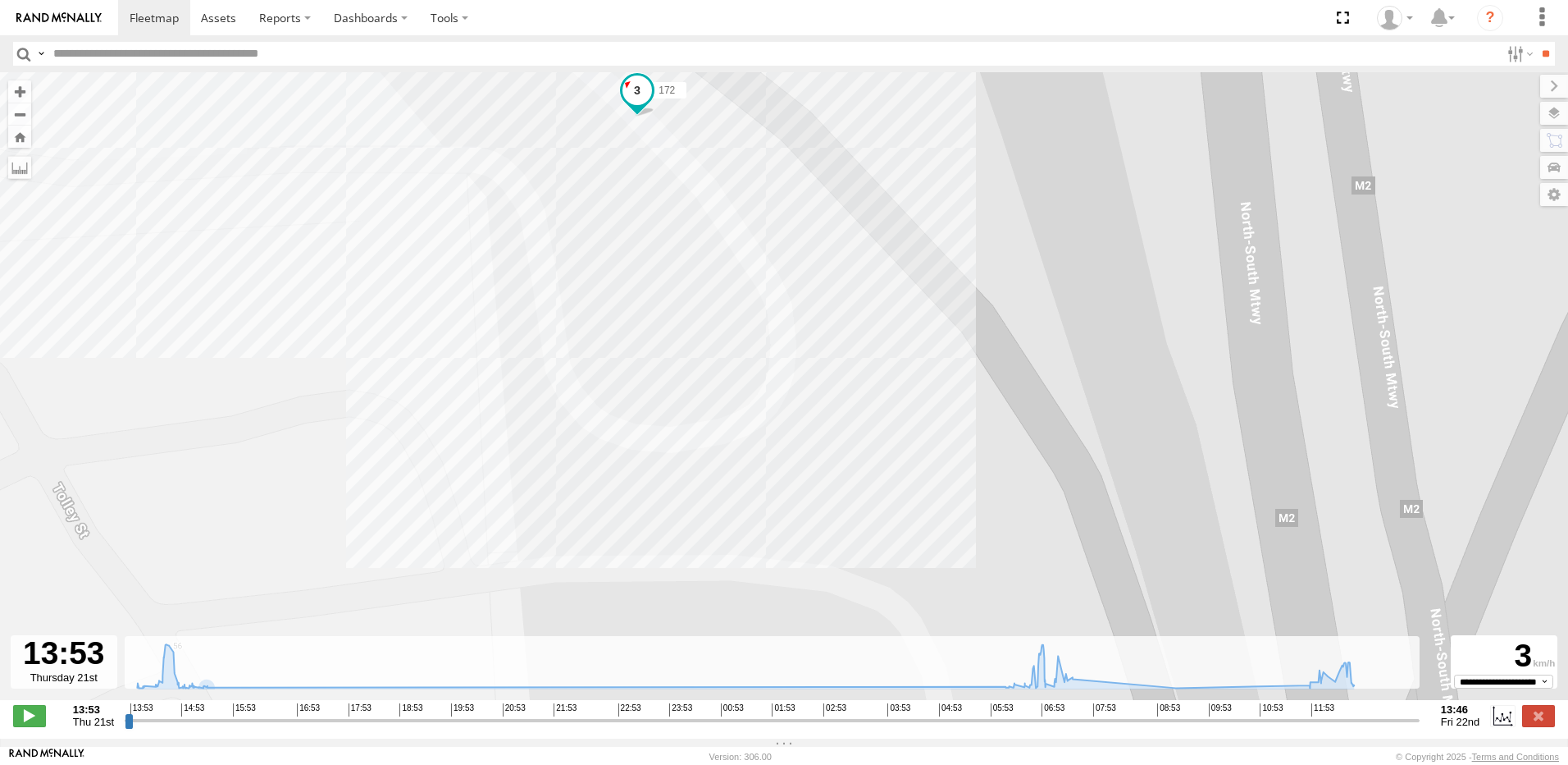
drag, startPoint x: 861, startPoint y: 452, endPoint x: 894, endPoint y: 532, distance: 86.5
click at [894, 532] on div "172 15:31 Thu 16:24 Thu 17:19 Thu 06:09 Fri 06:58 Fri 07:00 Fri 07:35 Fri 08:07…" at bounding box center [784, 395] width 1568 height 645
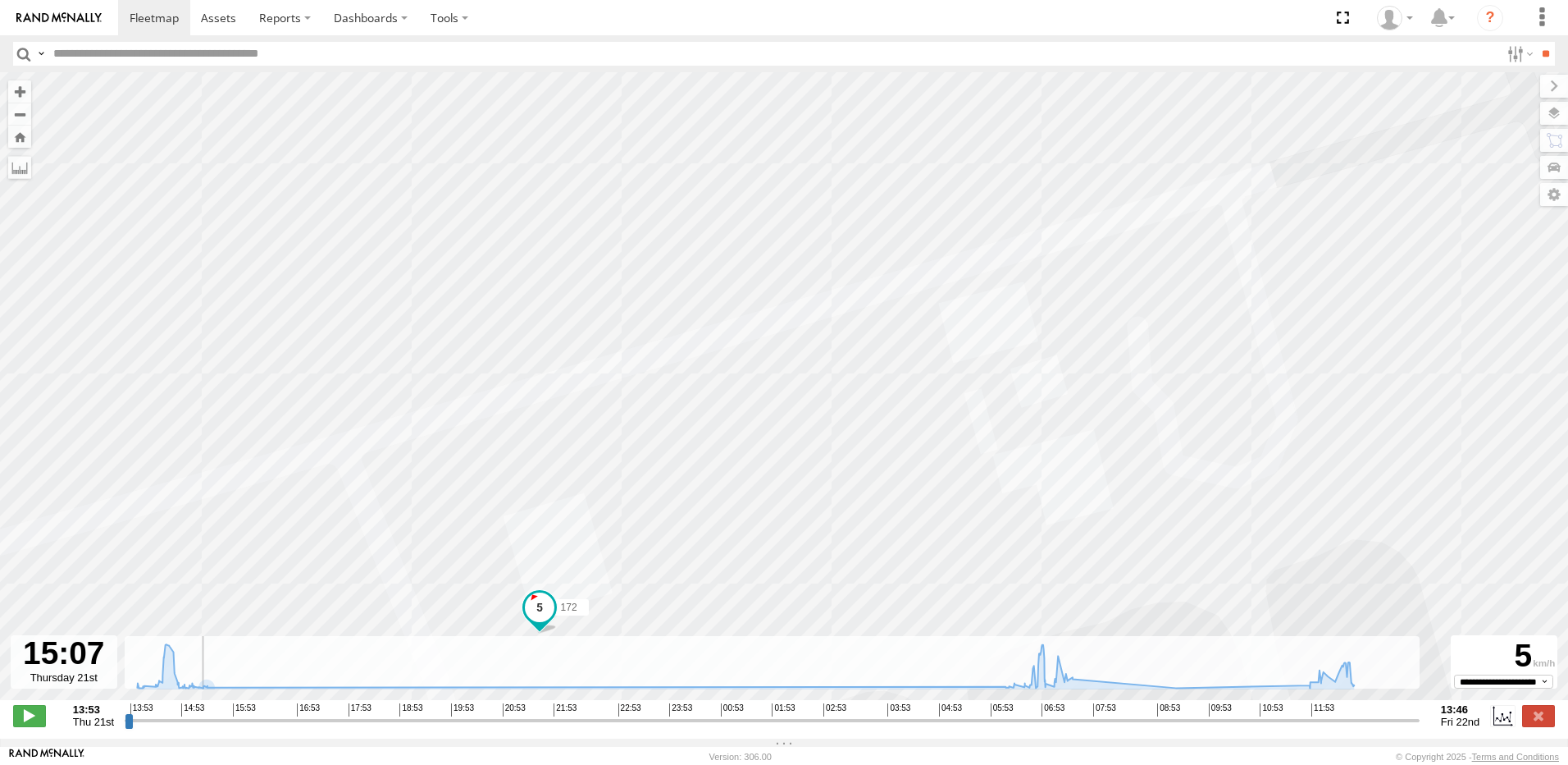
drag, startPoint x: 130, startPoint y: 725, endPoint x: 195, endPoint y: 736, distance: 65.9
click at [195, 727] on input "range" at bounding box center [772, 720] width 1295 height 16
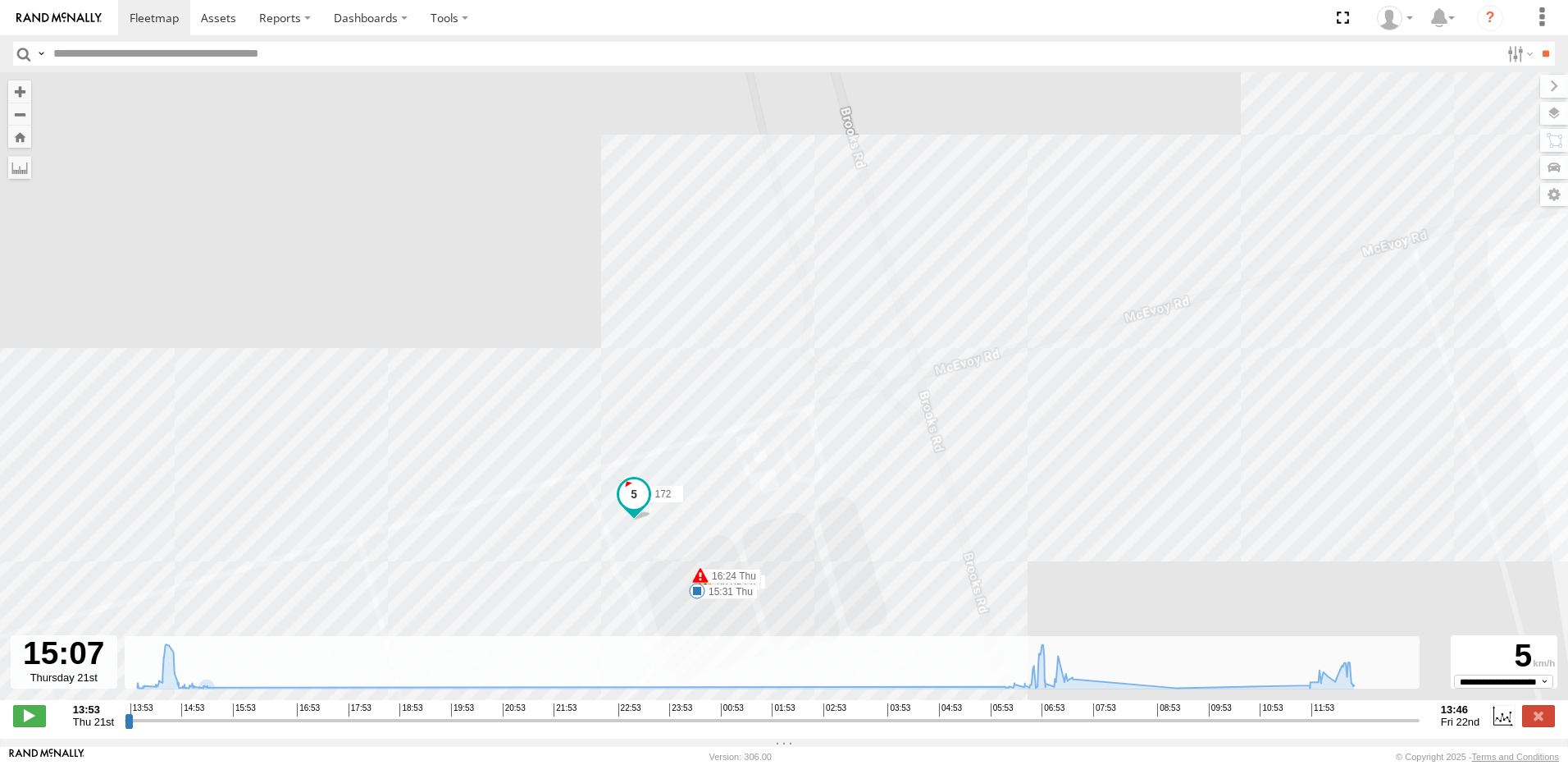
drag, startPoint x: 677, startPoint y: 508, endPoint x: 722, endPoint y: 415, distance: 103.3
click at [720, 425] on div "172 15:31 Thu 16:24 Thu 17:19 Thu 06:09 Fri 06:58 Fri 07:00 Fri 07:35 Fri 08:07…" at bounding box center [784, 395] width 1568 height 645
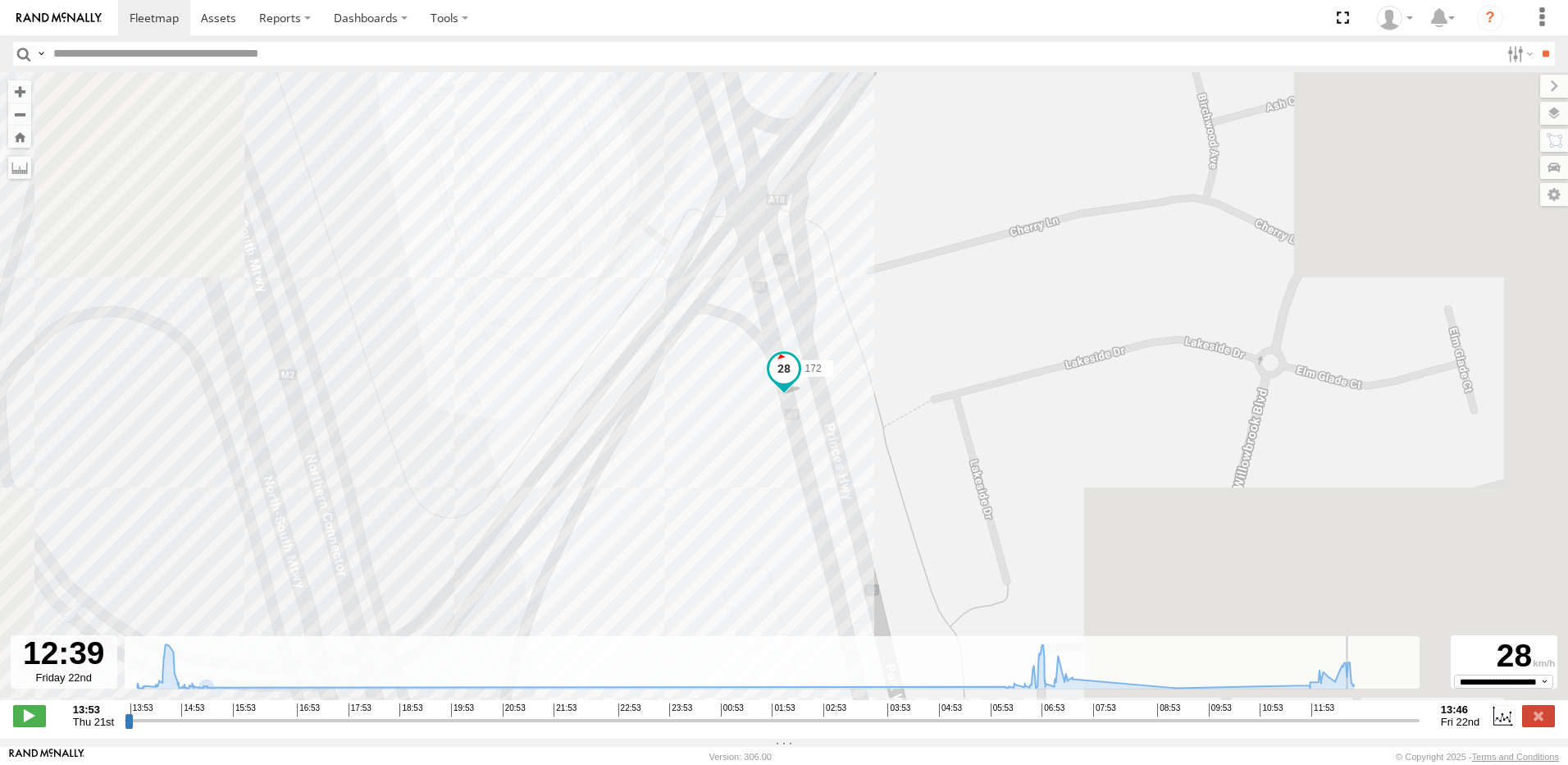
drag, startPoint x: 194, startPoint y: 729, endPoint x: 1353, endPoint y: 749, distance: 1159.2
click at [1353, 727] on input "range" at bounding box center [772, 720] width 1295 height 16
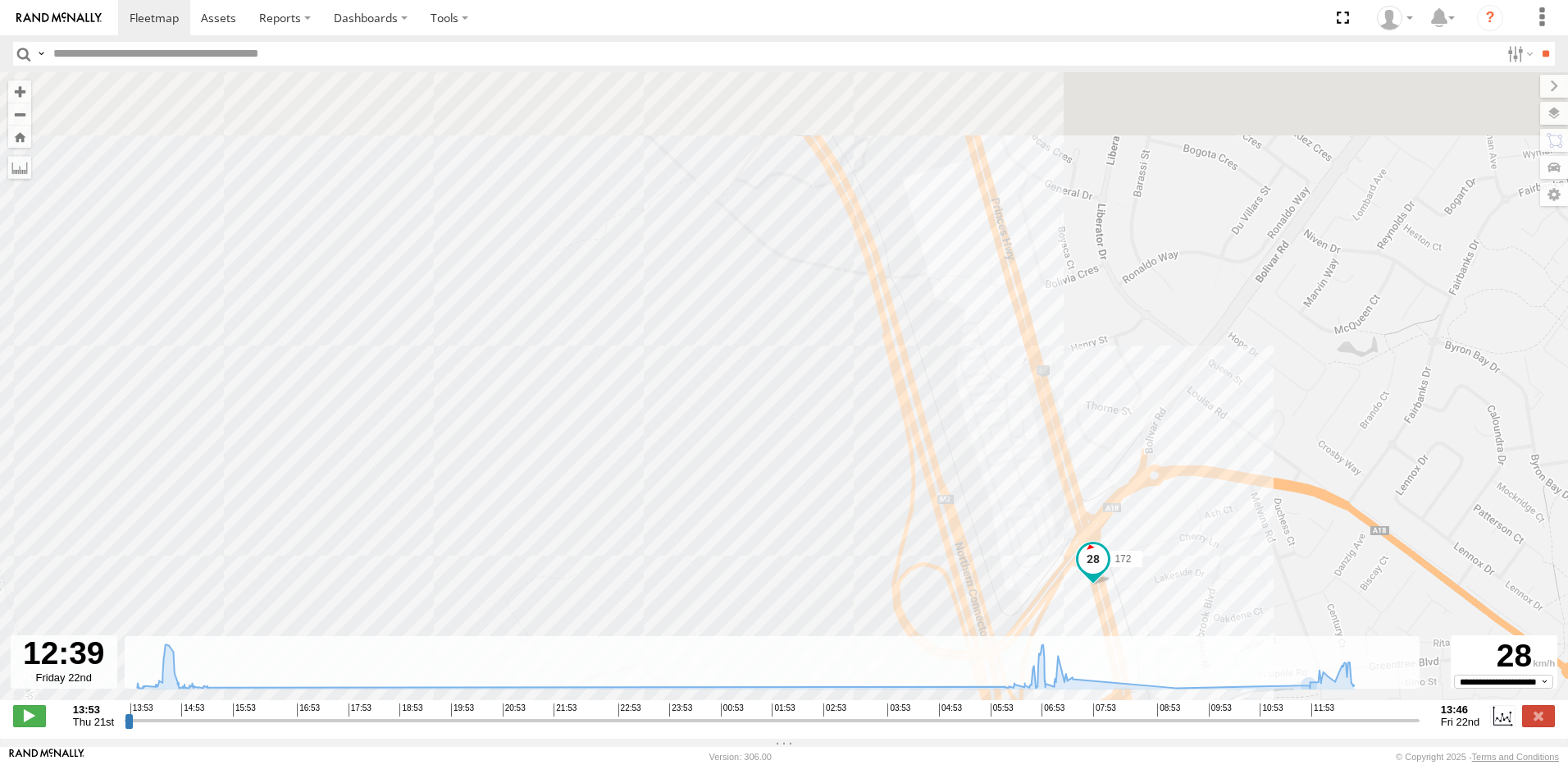
drag, startPoint x: 1026, startPoint y: 353, endPoint x: 1007, endPoint y: 503, distance: 151.2
click at [1007, 503] on div "172 15:31 Thu 16:24 Thu 17:19 Thu 06:09 Fri 06:58 Fri 07:00 Fri 07:35 Fri 08:07…" at bounding box center [784, 395] width 1568 height 645
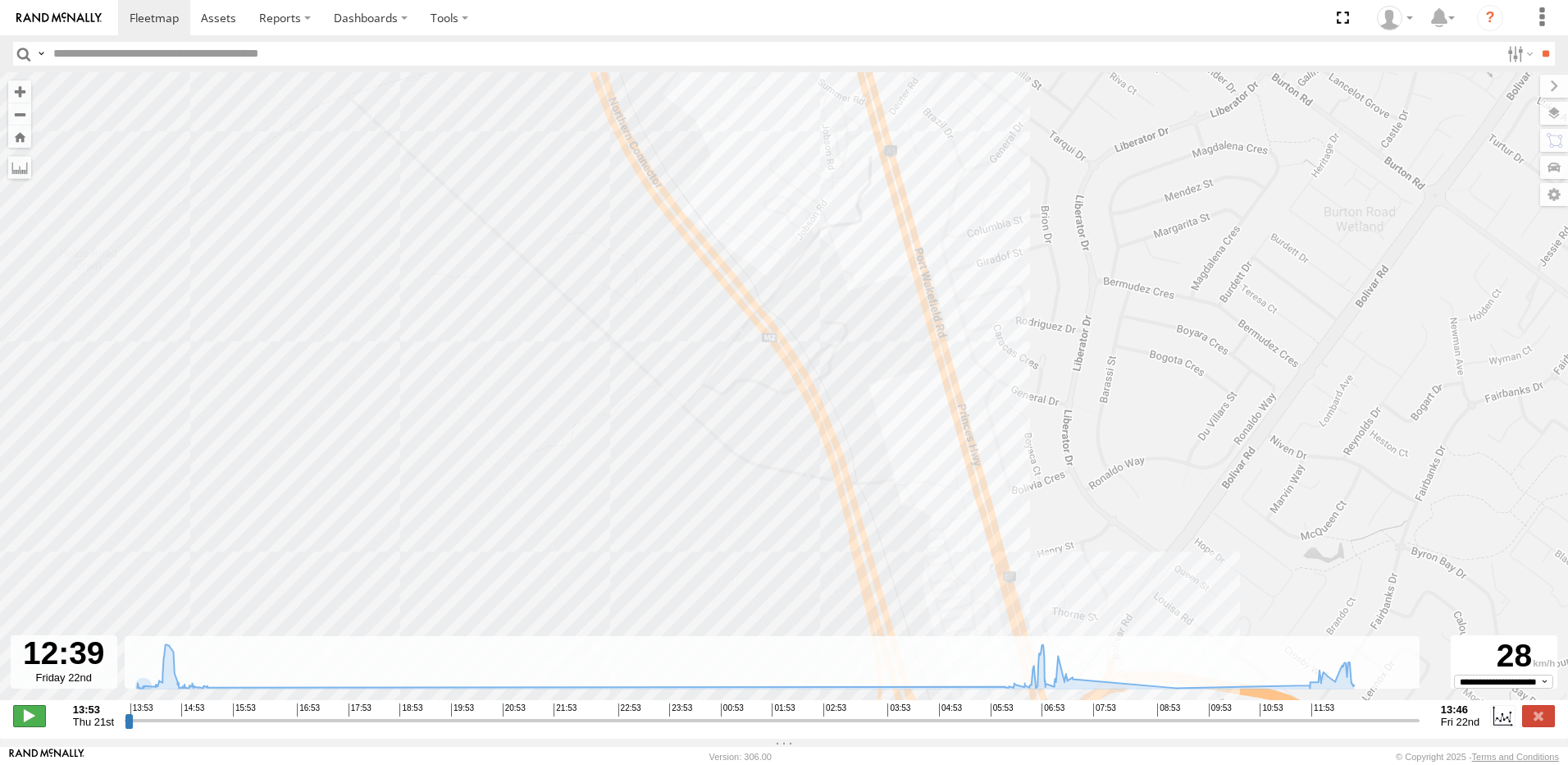
click at [24, 719] on span at bounding box center [29, 714] width 33 height 21
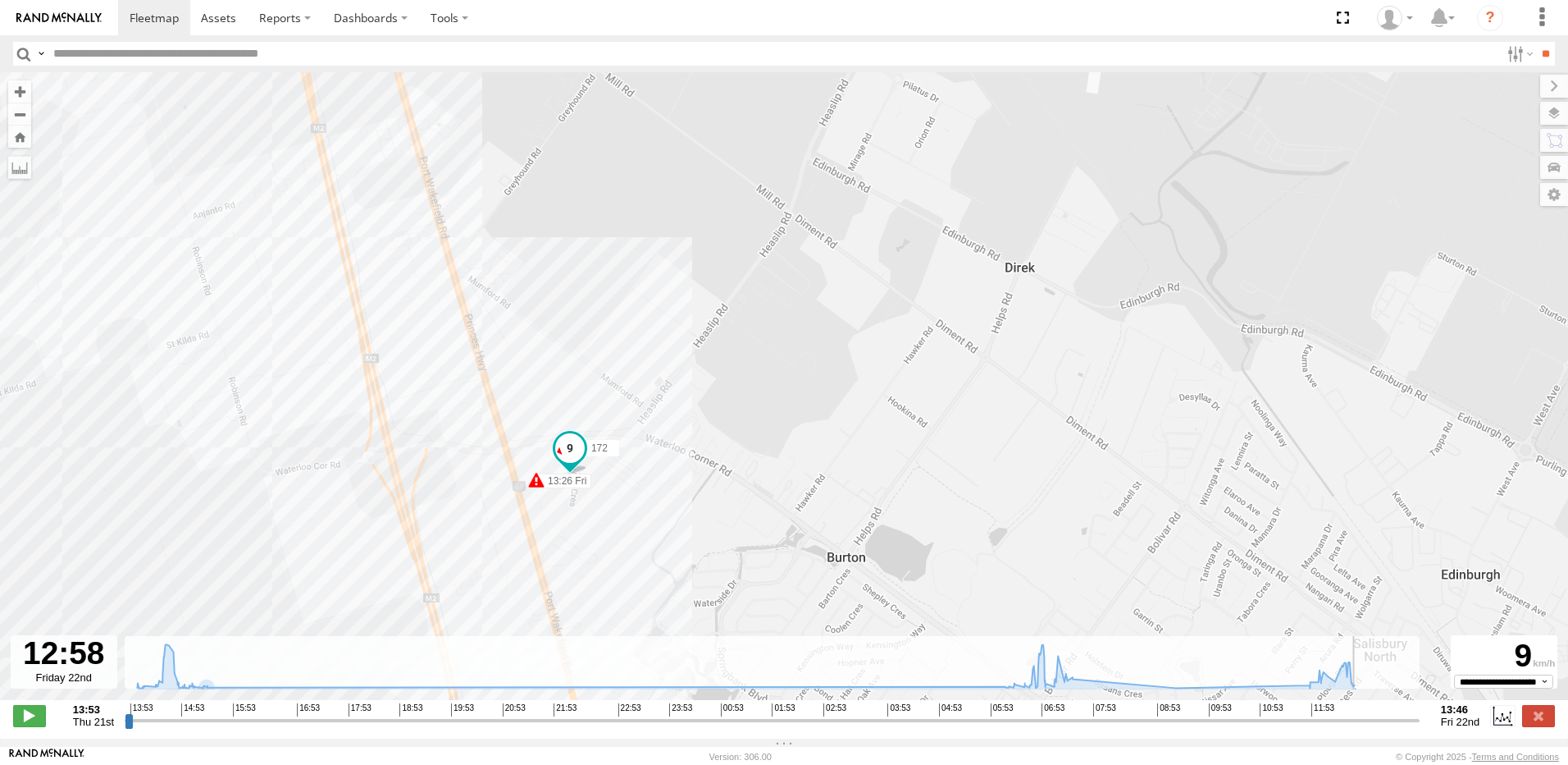
type input "**********"
